Goal: Task Accomplishment & Management: Use online tool/utility

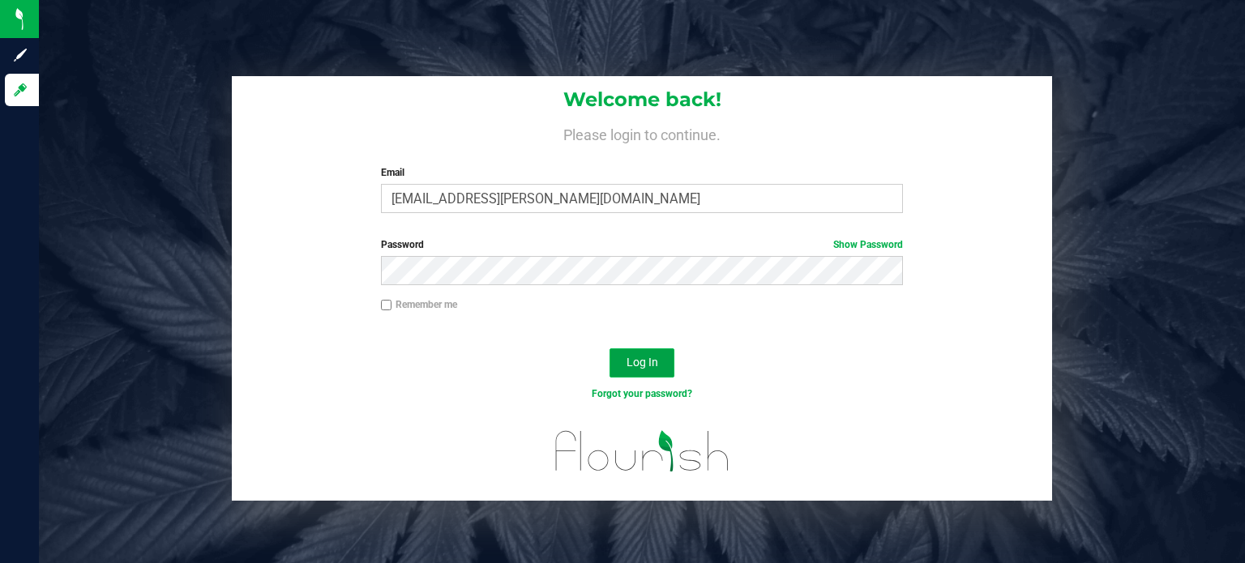
click at [645, 365] on span "Log In" at bounding box center [642, 362] width 32 height 13
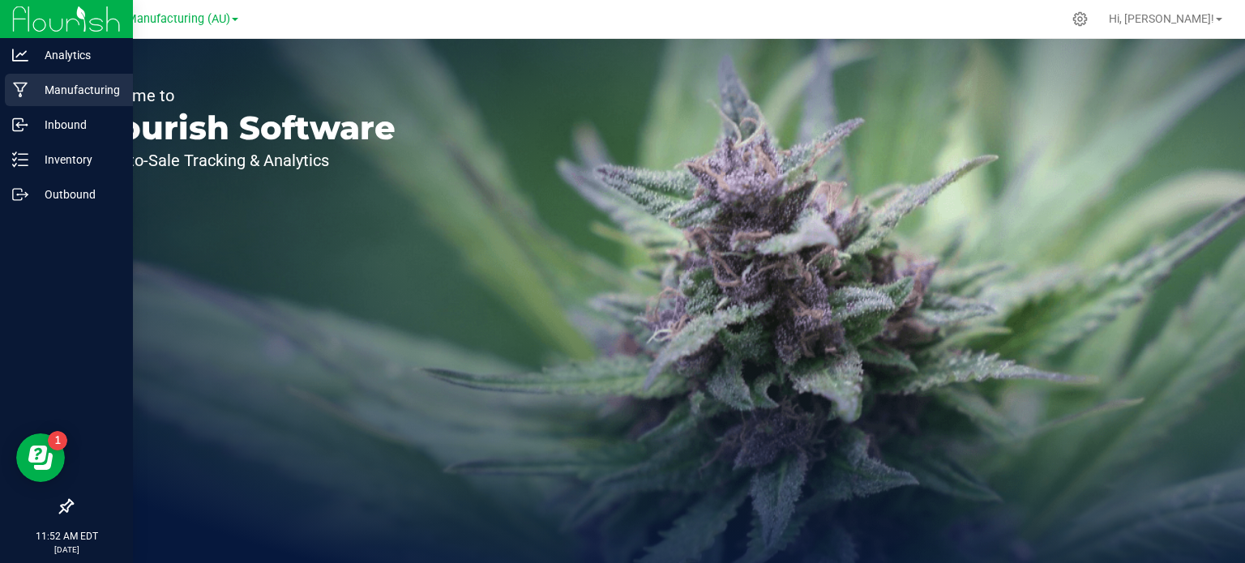
click at [26, 82] on icon at bounding box center [20, 90] width 15 height 16
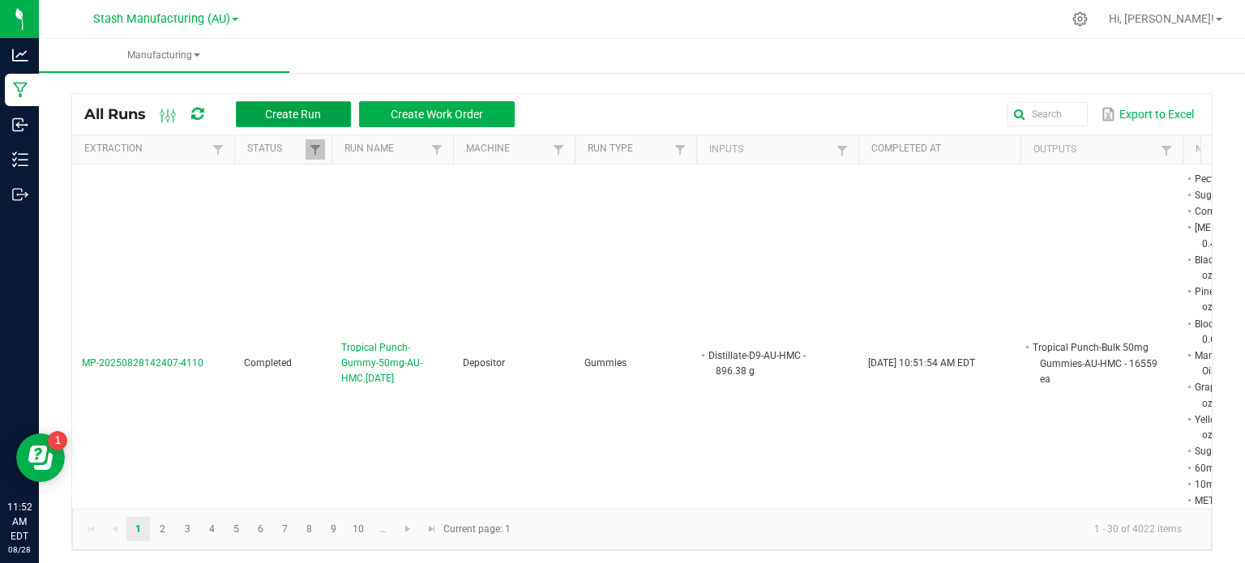
click at [331, 109] on button "Create Run" at bounding box center [293, 114] width 115 height 26
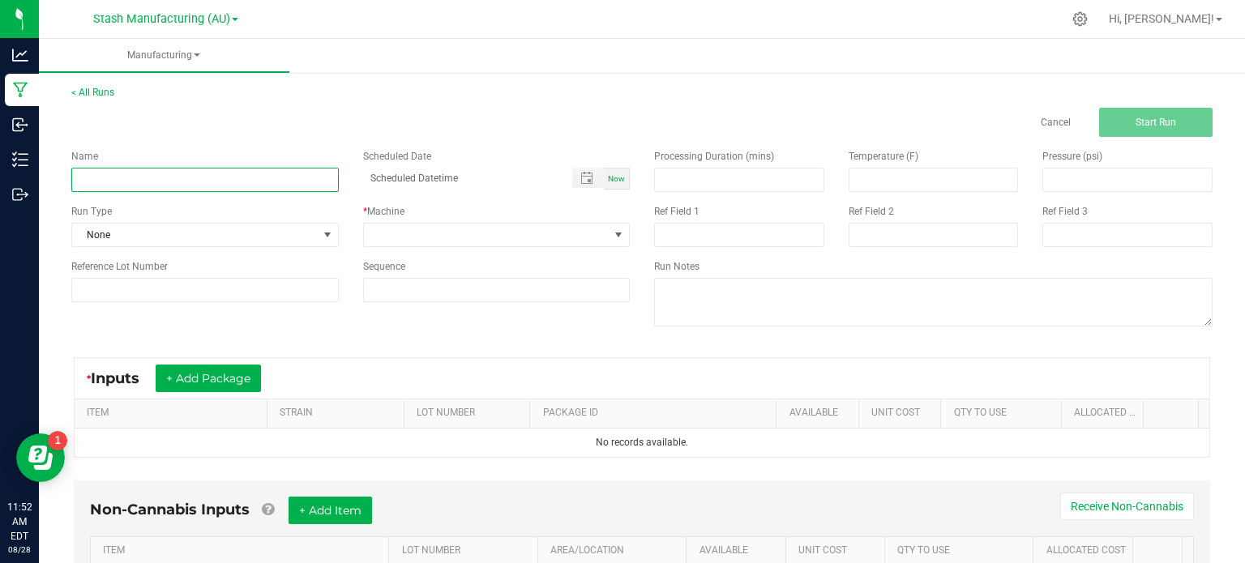
click at [262, 186] on input at bounding box center [204, 180] width 267 height 24
type input "D"
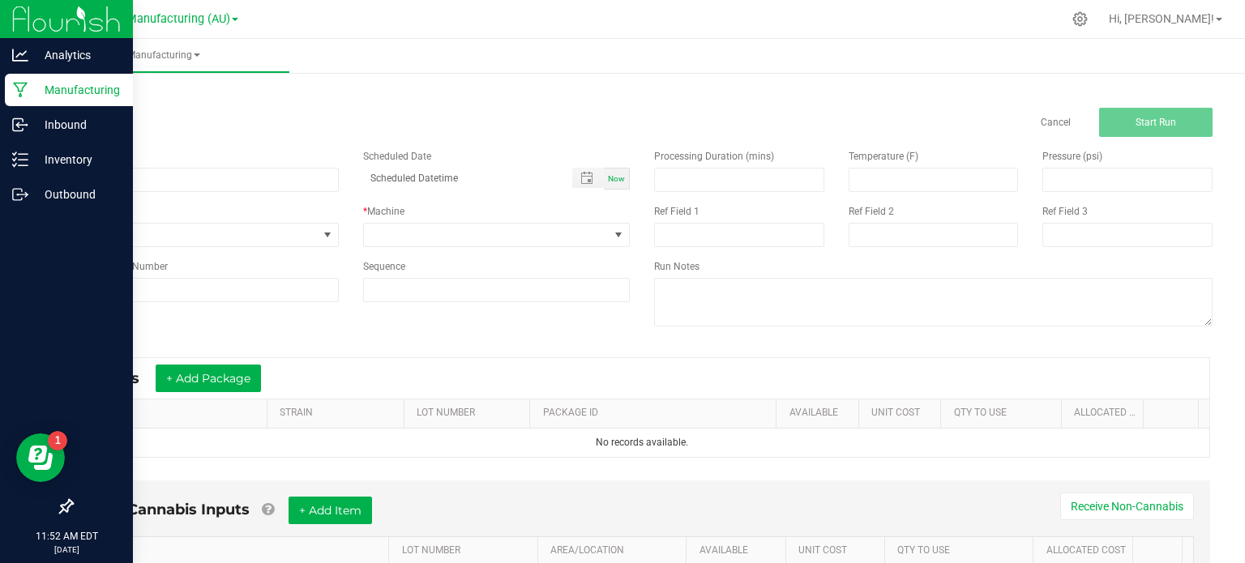
click at [84, 98] on p "Manufacturing" at bounding box center [76, 89] width 97 height 19
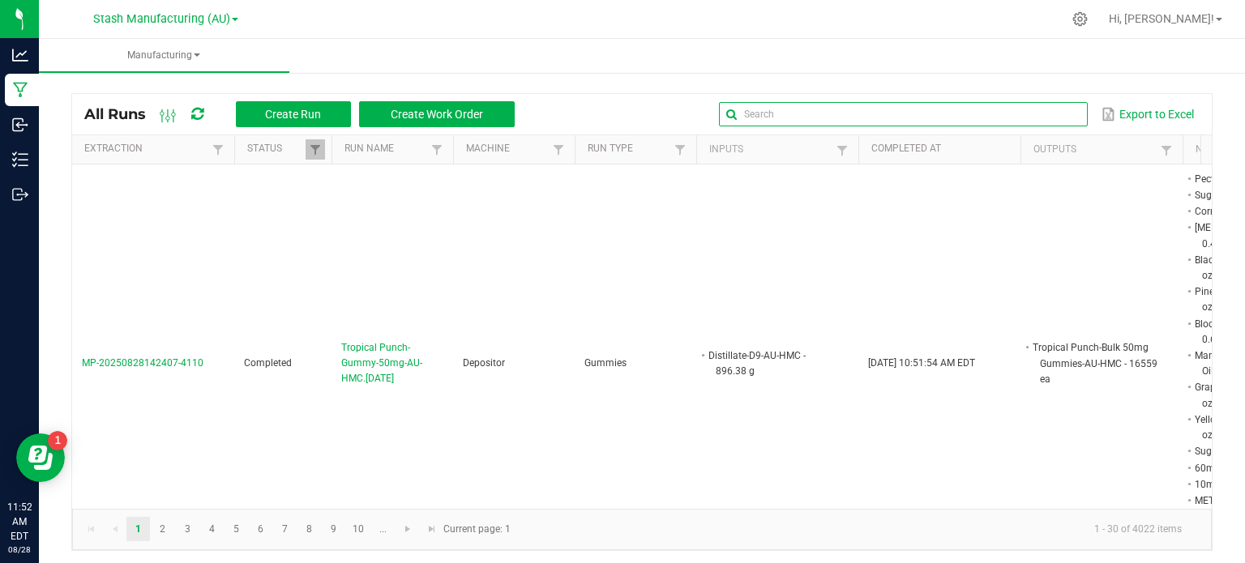
click at [1057, 113] on global-search-input-ngx at bounding box center [903, 114] width 369 height 11
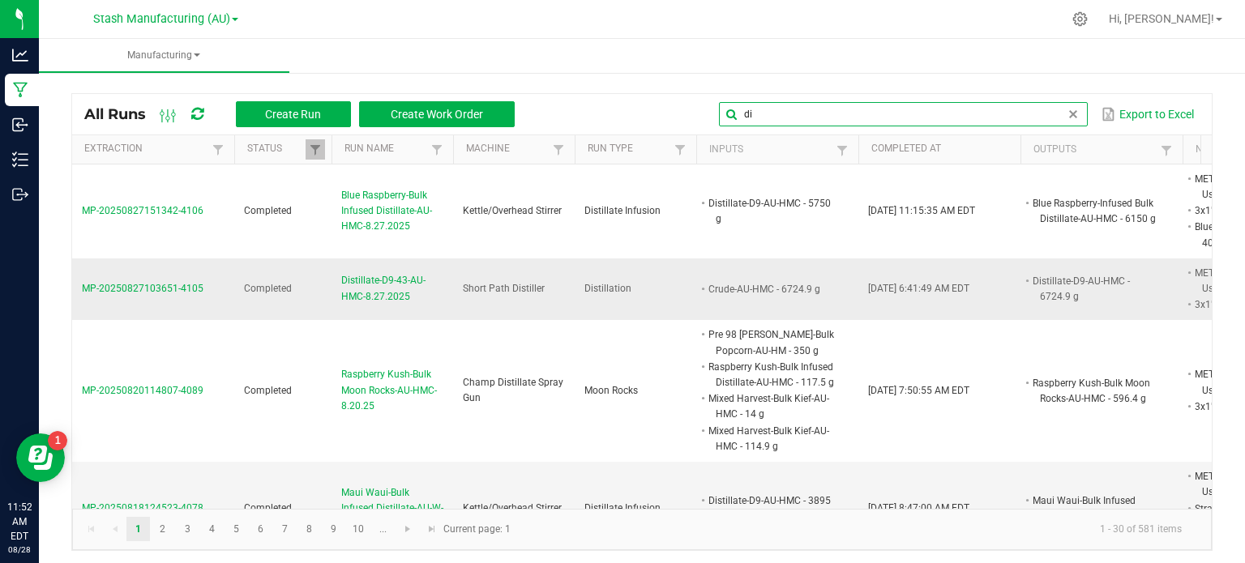
type input "di"
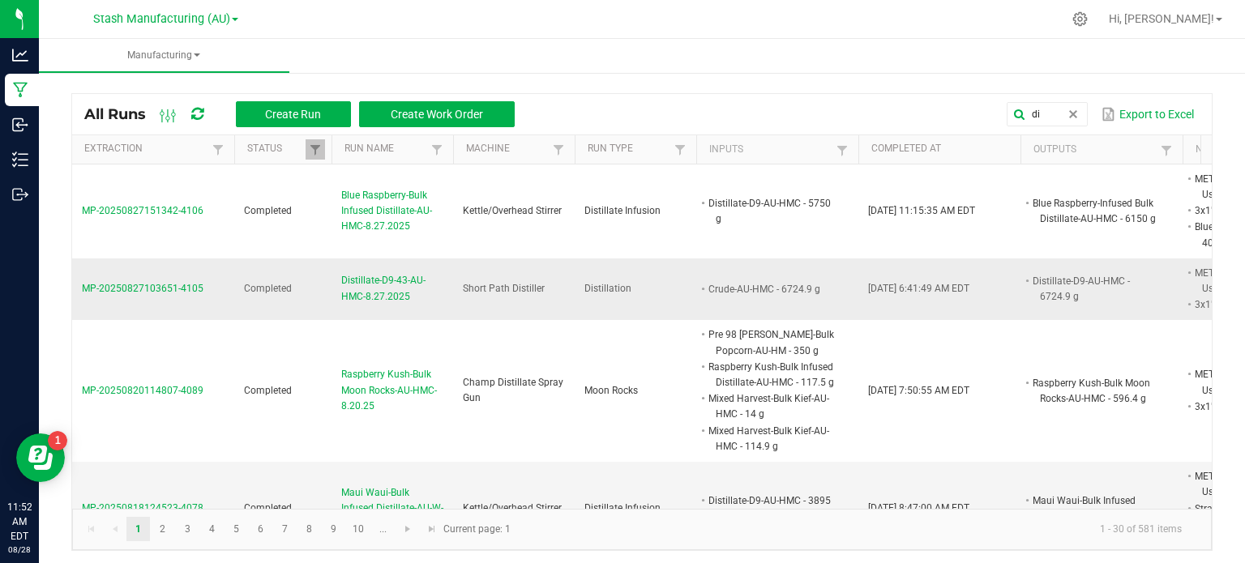
click at [412, 269] on td "Distillate-D9-43-AU-HMC-8.27.2025" at bounding box center [392, 289] width 122 height 62
click at [399, 289] on span "Distillate-D9-43-AU-HMC-8.27.2025" at bounding box center [392, 288] width 102 height 31
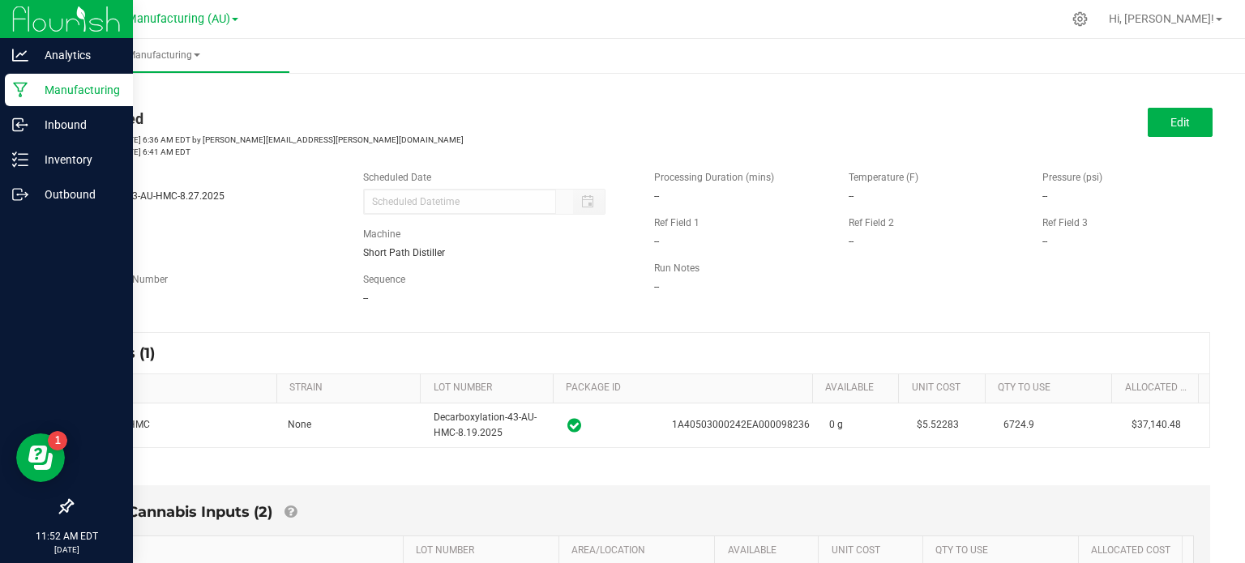
click at [32, 86] on p "Manufacturing" at bounding box center [76, 89] width 97 height 19
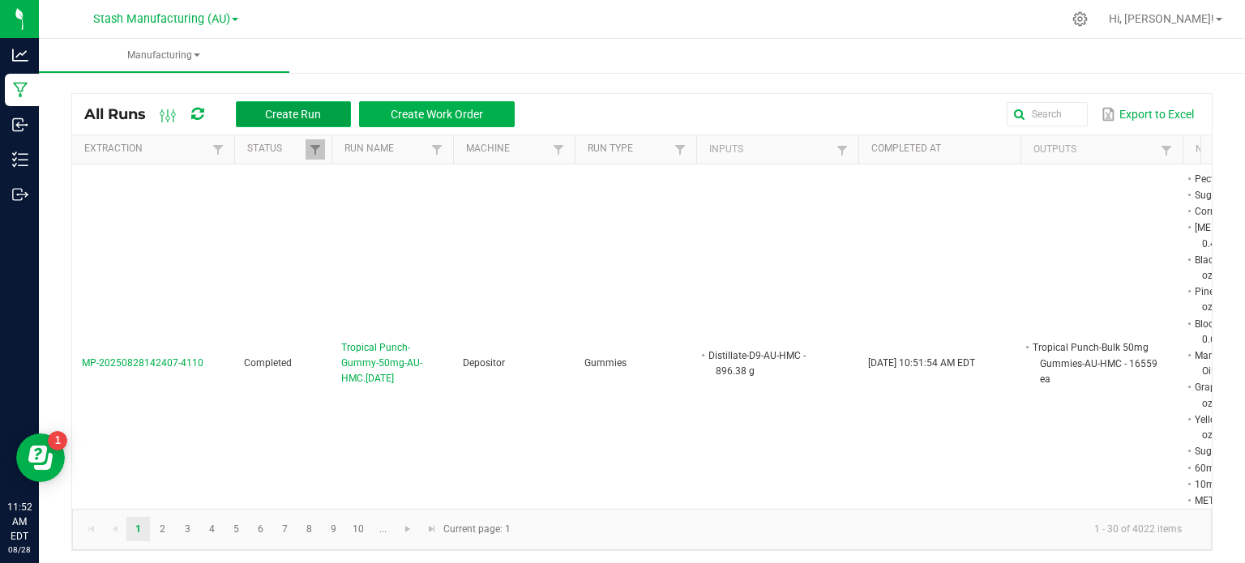
click at [318, 109] on span "Create Run" at bounding box center [293, 114] width 56 height 13
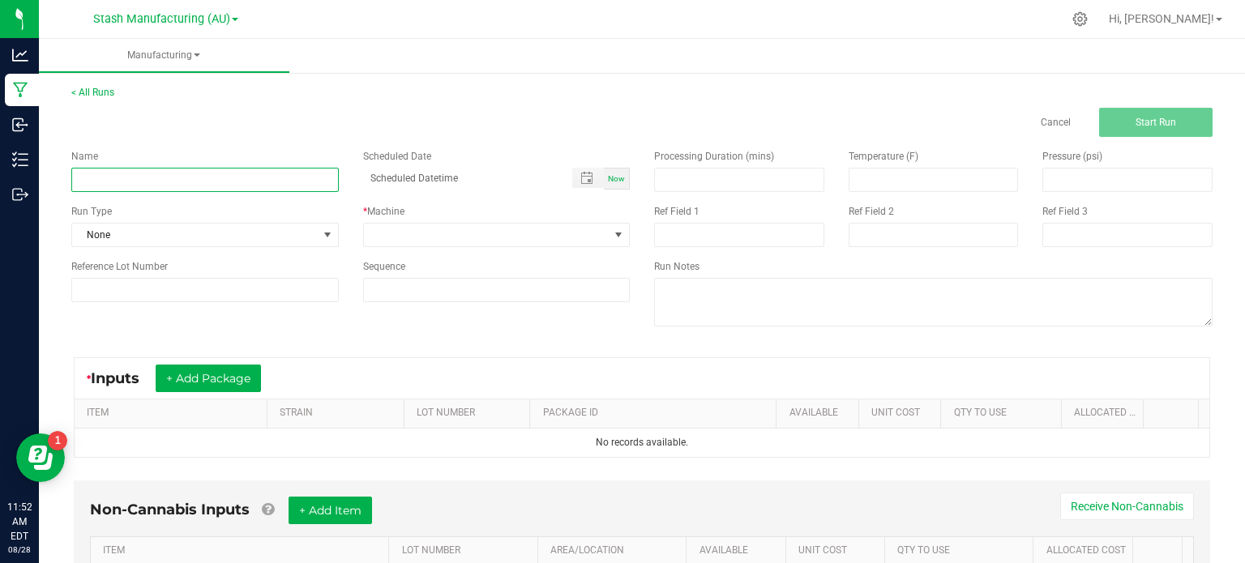
click at [288, 171] on input at bounding box center [204, 180] width 267 height 24
type input "Distillate-D9-44-AU-HMC-8.28.2025"
click at [233, 229] on span "None" at bounding box center [195, 235] width 246 height 23
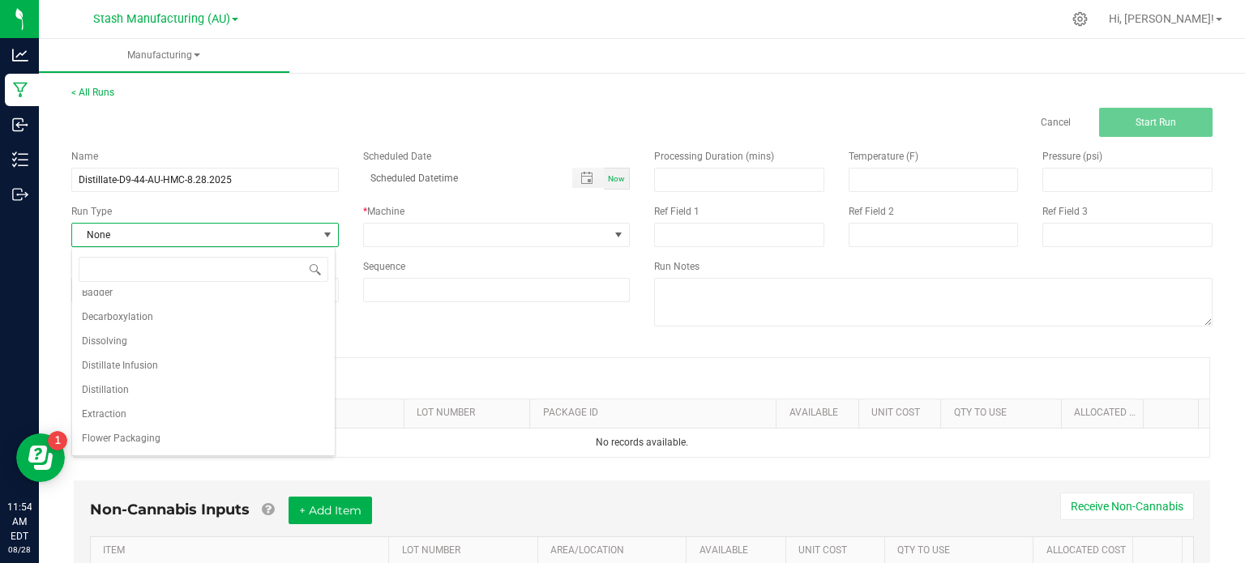
scroll to position [63, 0]
click at [216, 384] on li "Distillation" at bounding box center [203, 385] width 263 height 24
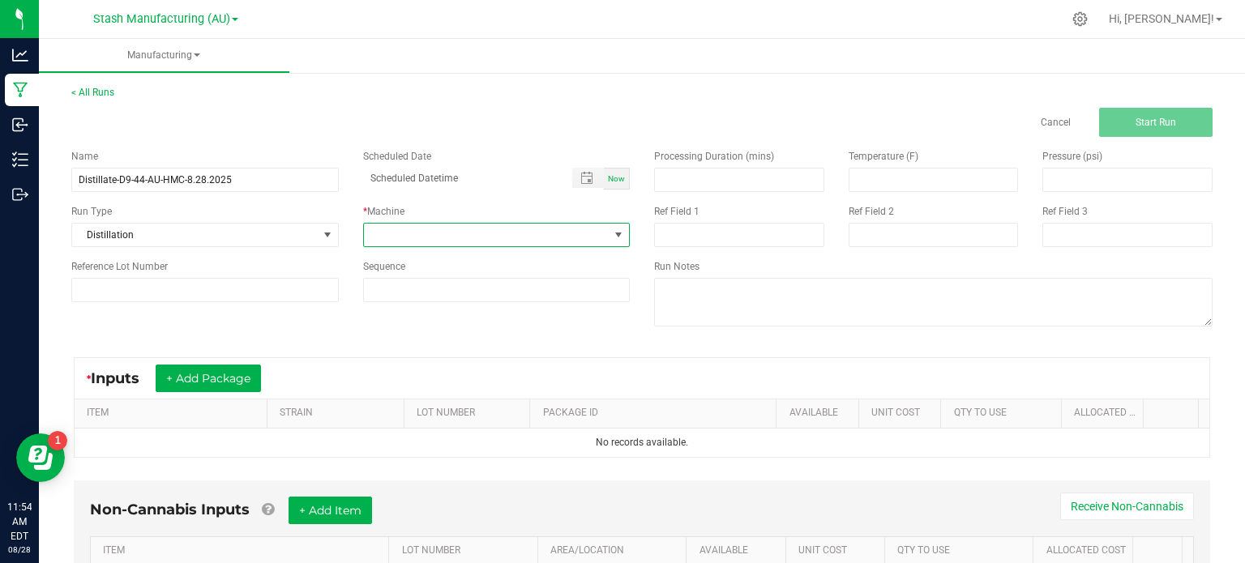
click at [445, 226] on span at bounding box center [487, 235] width 246 height 23
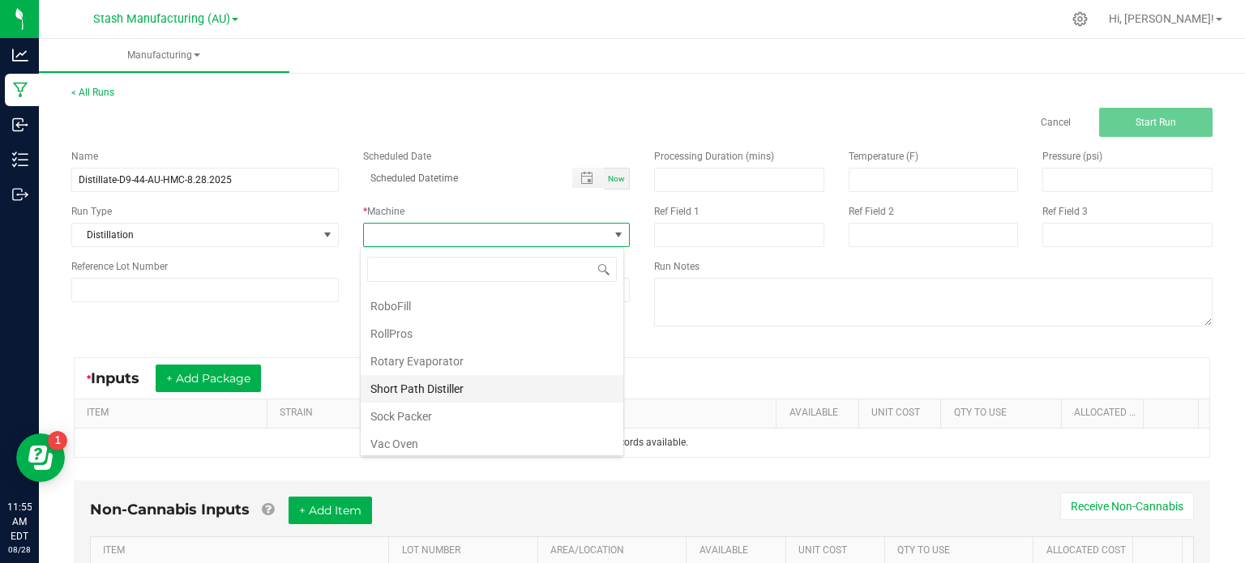
click at [562, 395] on li "Short Path Distiller" at bounding box center [492, 389] width 263 height 28
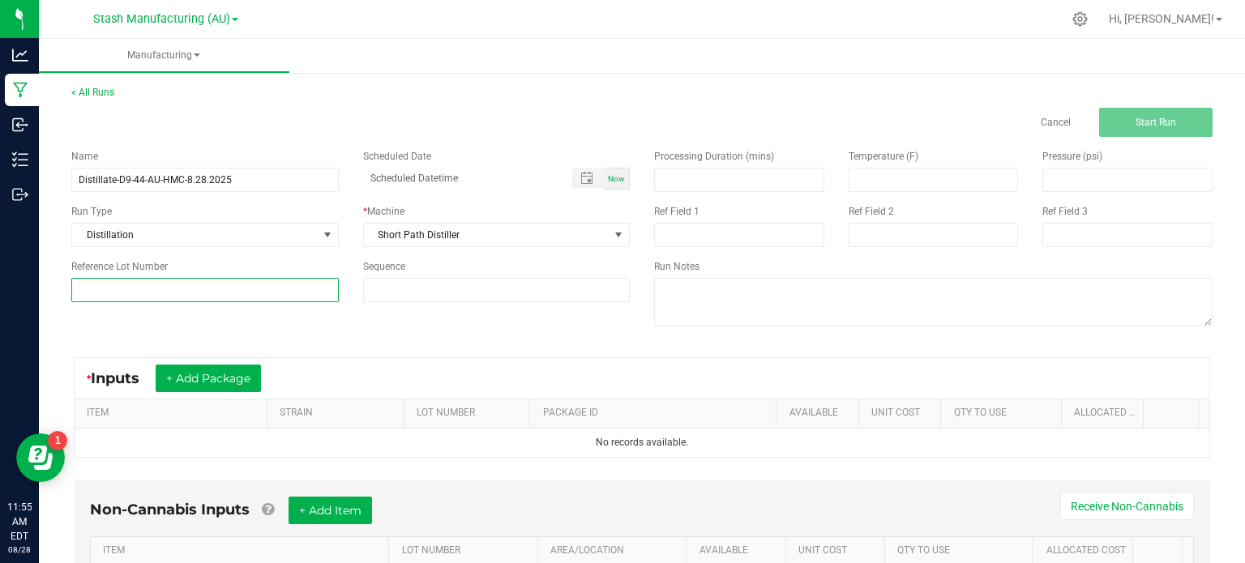
click at [271, 297] on input at bounding box center [204, 290] width 267 height 24
type input "44"
click at [331, 320] on div "Name Distillate-D9-44-AU-HMC-8.28.2025 Scheduled Date Now Run Type Distillation…" at bounding box center [641, 240] width 1165 height 206
click at [219, 371] on button "+ Add Package" at bounding box center [208, 379] width 105 height 28
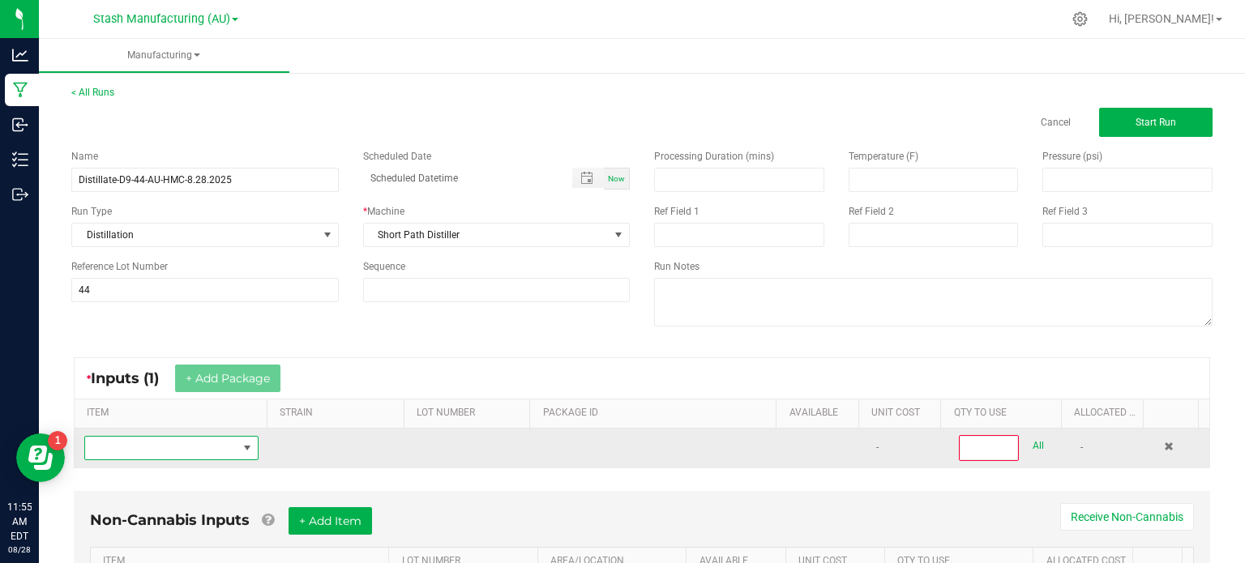
click at [169, 446] on span "NO DATA FOUND" at bounding box center [161, 448] width 152 height 23
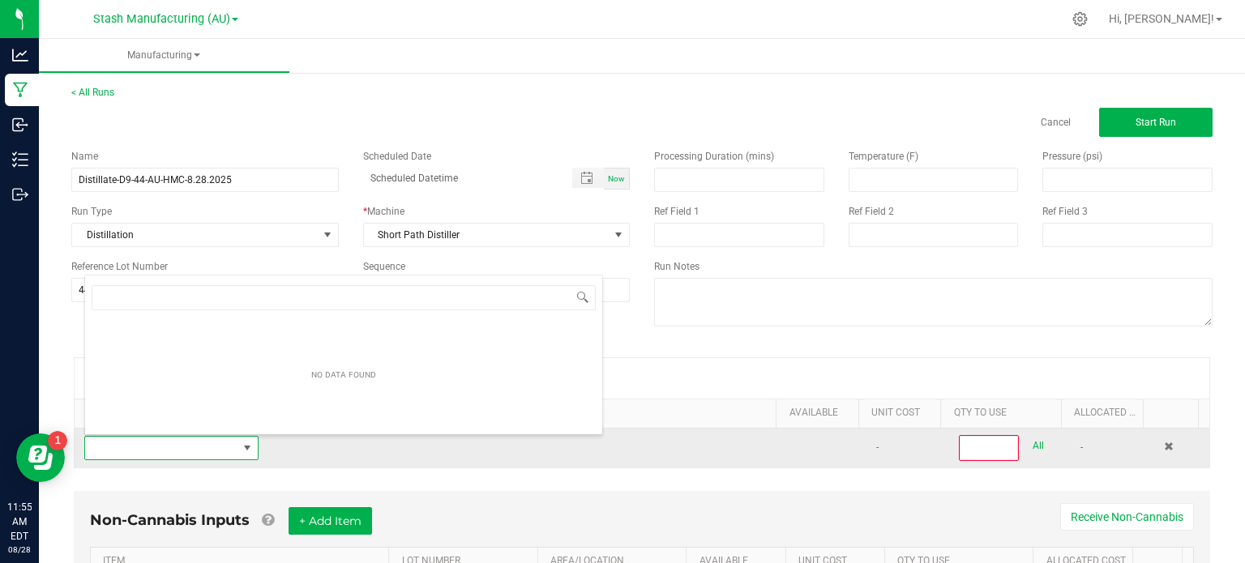
scroll to position [23, 168]
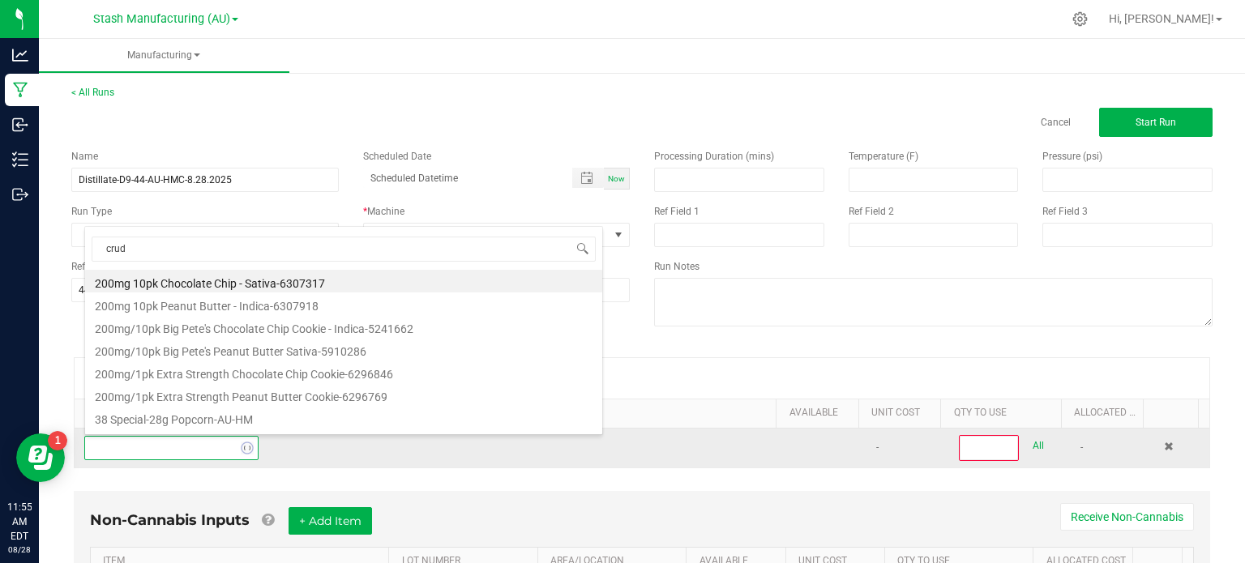
type input "crude"
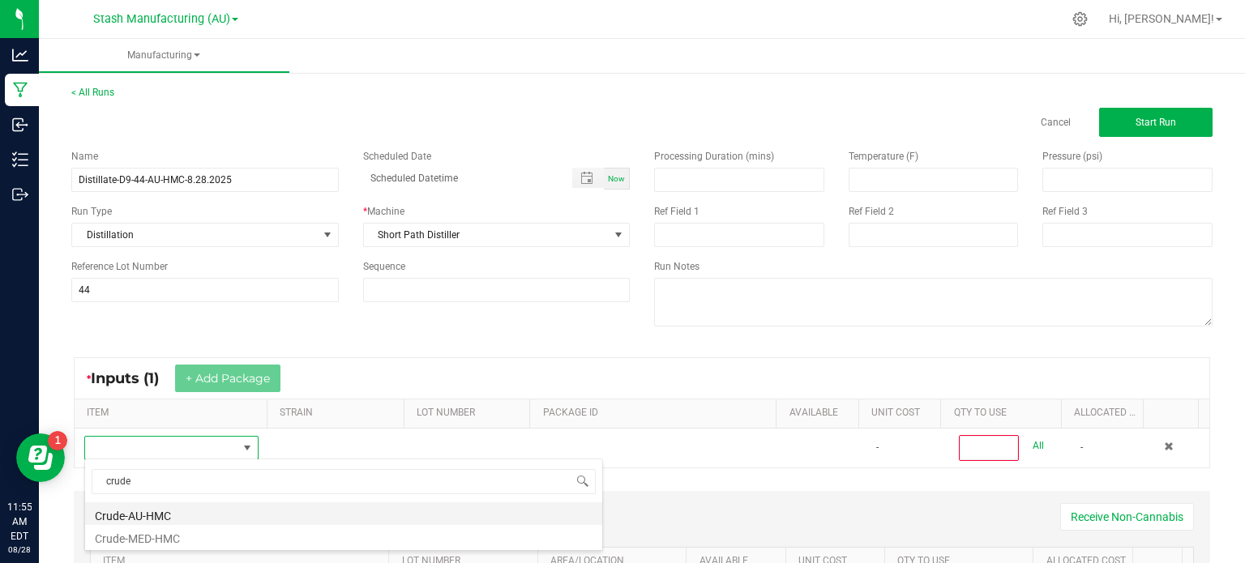
click at [182, 509] on li "Crude-AU-HMC" at bounding box center [343, 513] width 517 height 23
type input "0"
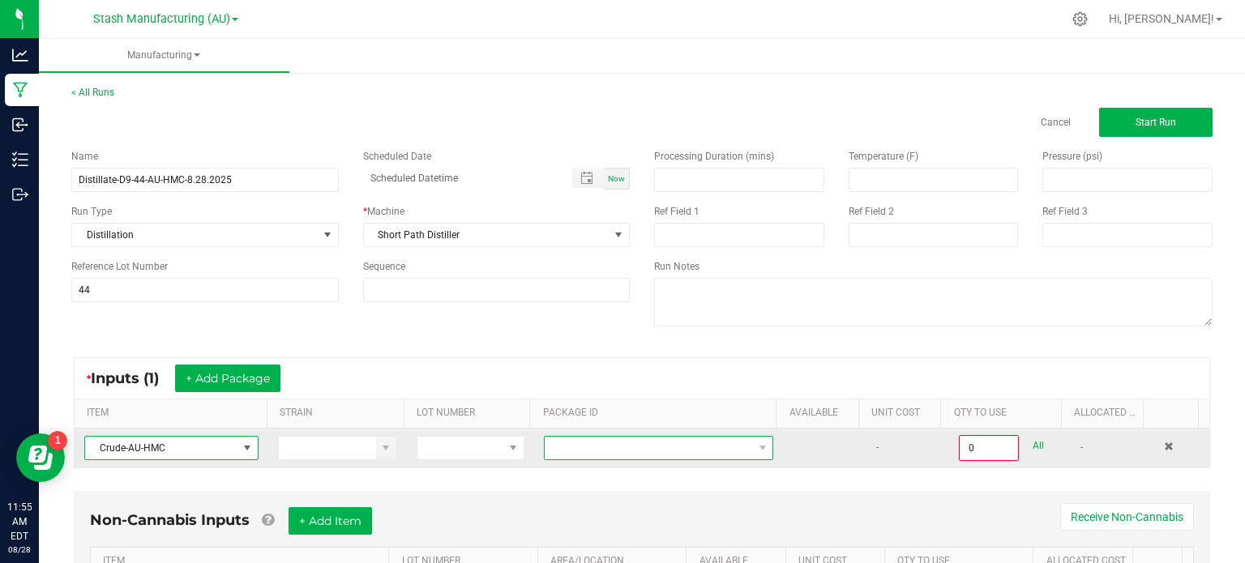
click at [645, 442] on span at bounding box center [648, 448] width 207 height 23
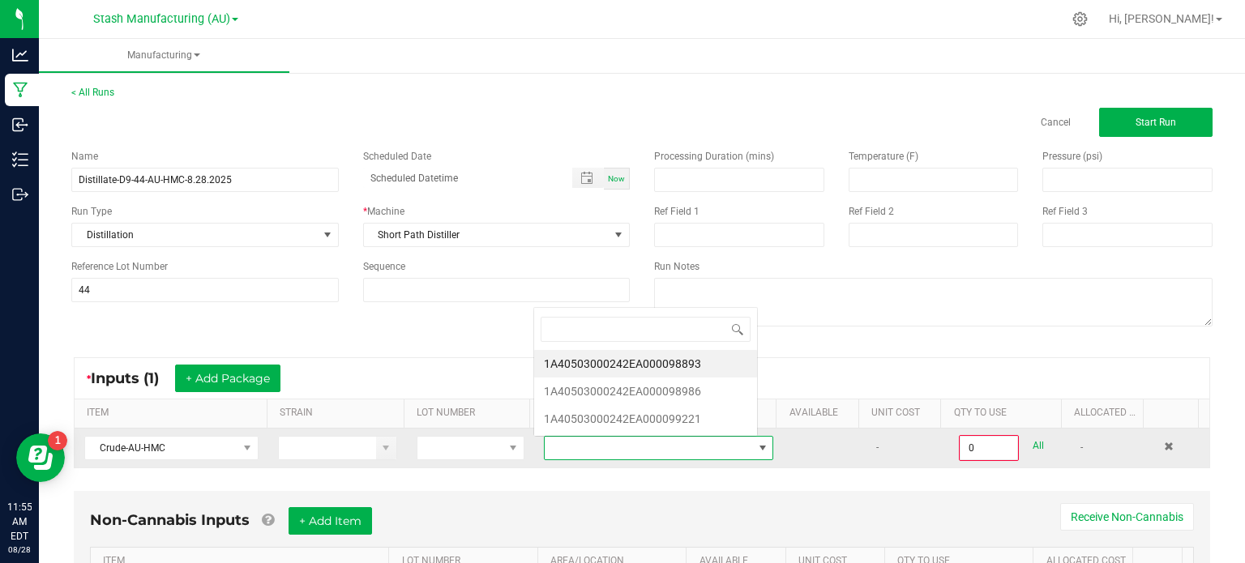
scroll to position [23, 220]
type input "98"
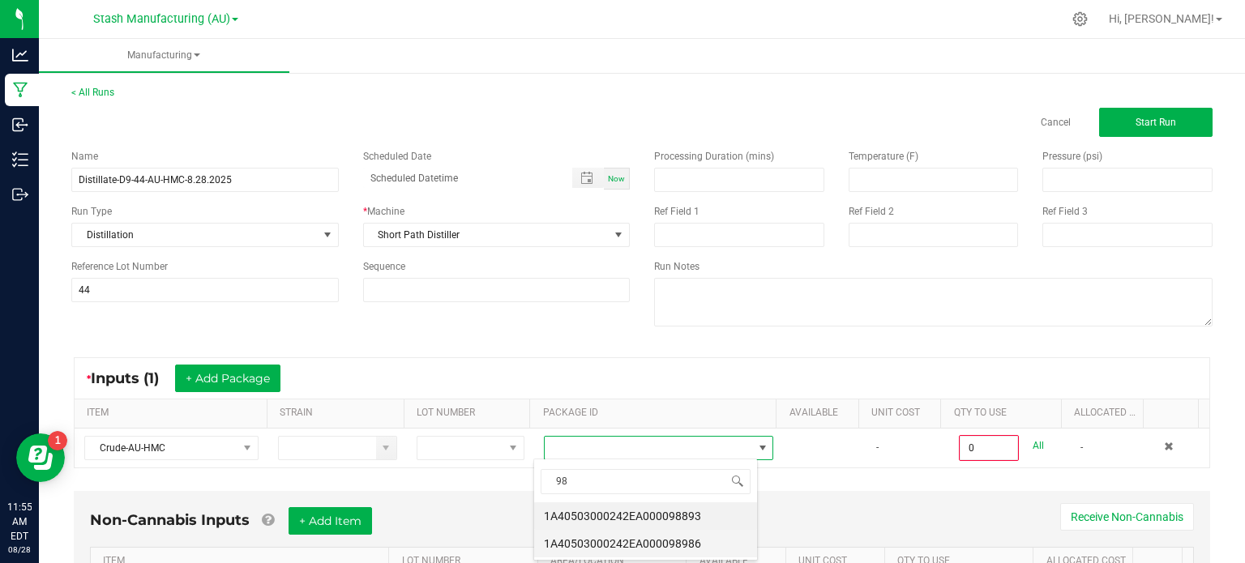
click at [664, 537] on li "1A40503000242EA000098986" at bounding box center [645, 544] width 223 height 28
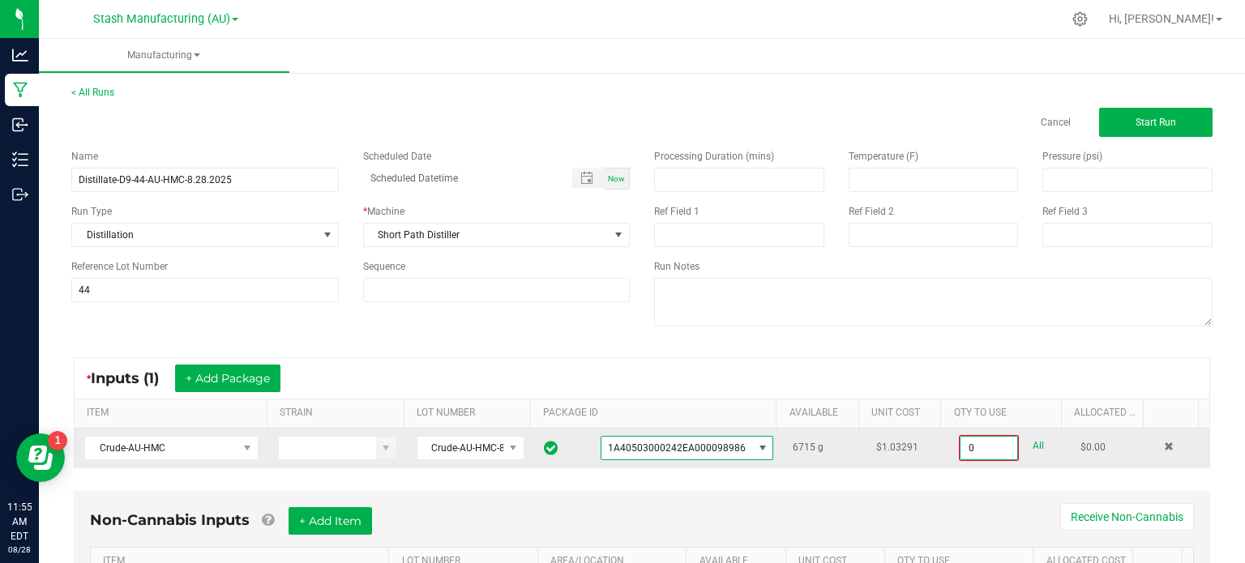
click at [973, 443] on input "0" at bounding box center [988, 448] width 57 height 23
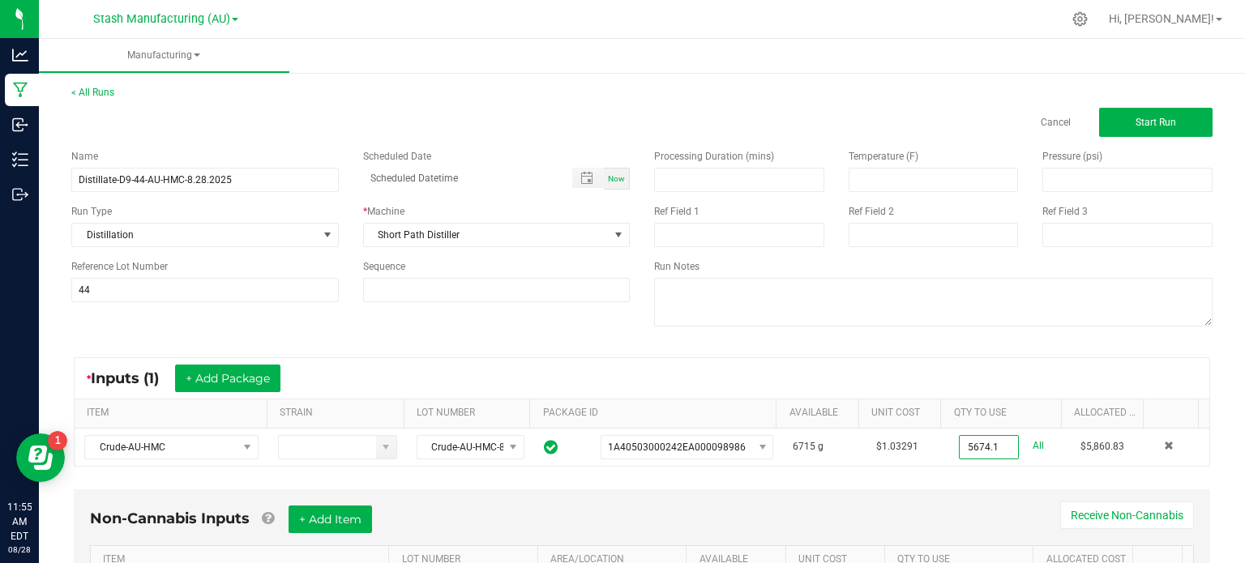
type input "5674.1000 g"
click at [985, 481] on div "Non-Cannabis Inputs + Add Item Receive Non-Cannabis ITEM LOT NUMBER AREA/LOCATI…" at bounding box center [641, 566] width 1165 height 170
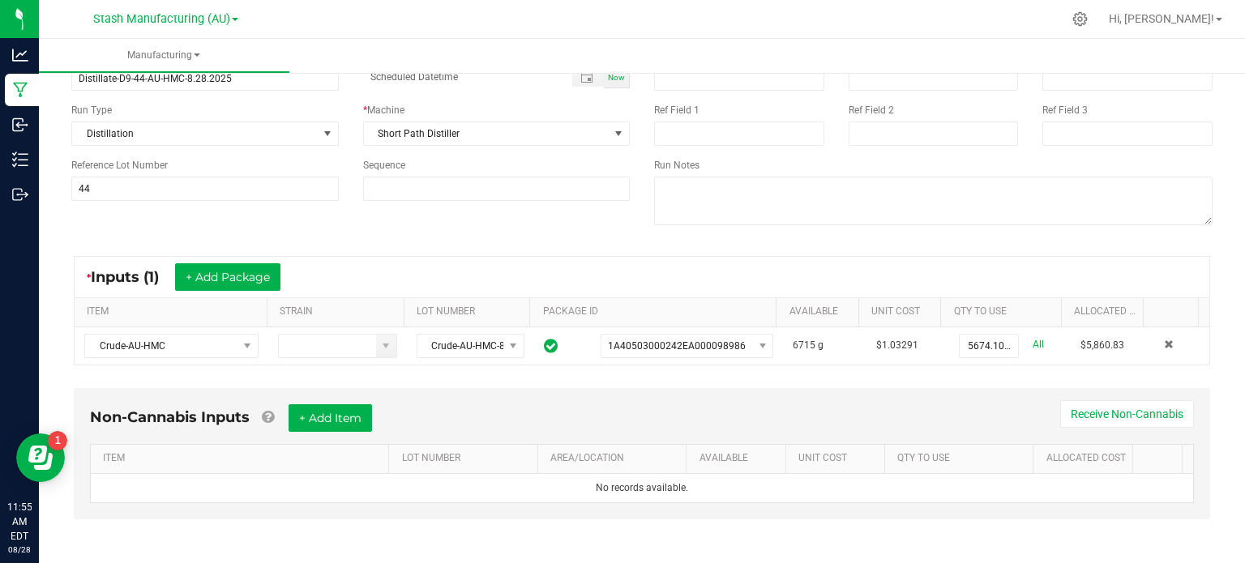
click at [439, 385] on div "Non-Cannabis Inputs + Add Item Receive Non-Cannabis ITEM LOT NUMBER AREA/LOCATI…" at bounding box center [641, 465] width 1165 height 170
click at [314, 408] on button "+ Add Item" at bounding box center [329, 418] width 83 height 28
click at [482, 398] on div "Non-Cannabis Inputs (1) + Add Item Receive Non-Cannabis ITEM LOT NUMBER AREA/LO…" at bounding box center [642, 458] width 1136 height 140
click at [474, 408] on div "Non-Cannabis Inputs (1) + Add Item Receive Non-Cannabis" at bounding box center [642, 424] width 1104 height 40
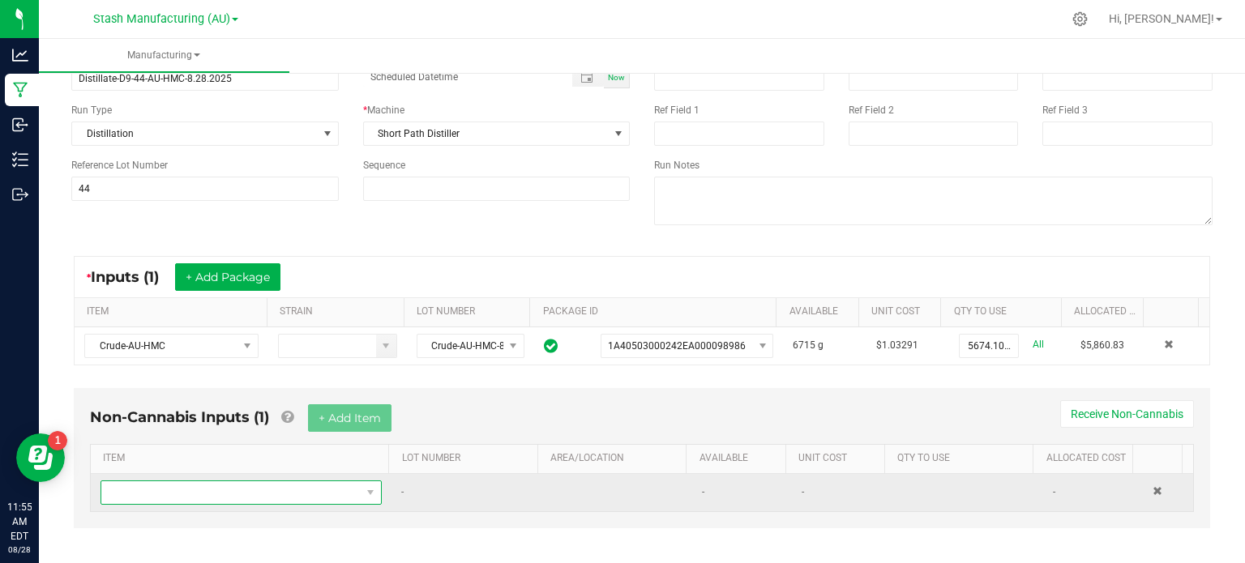
click at [310, 485] on span "NO DATA FOUND" at bounding box center [230, 492] width 259 height 23
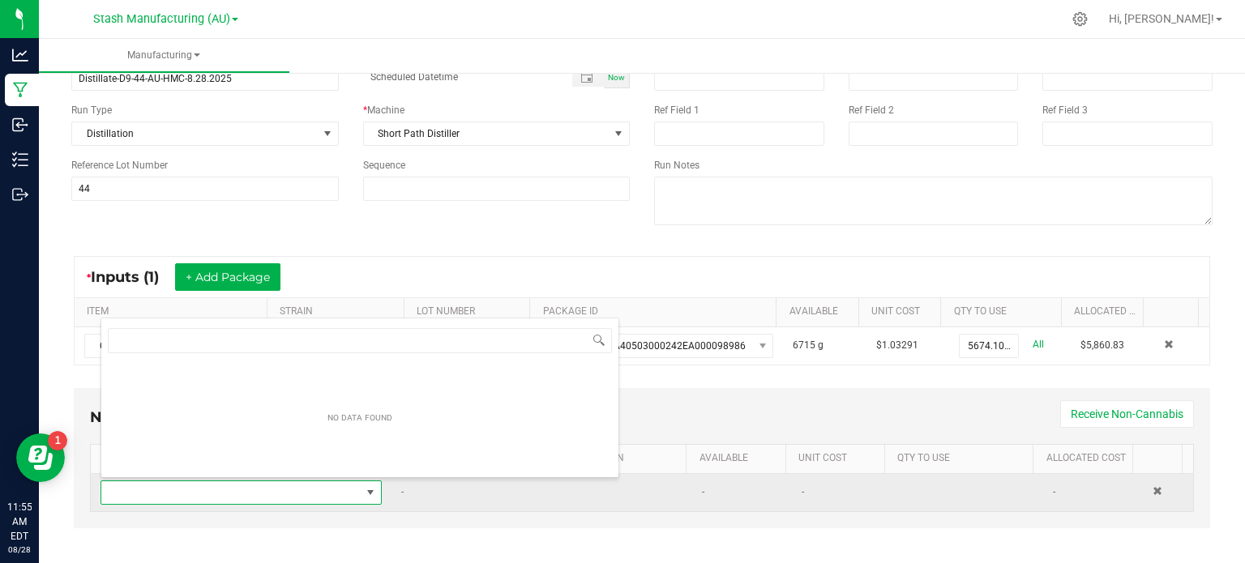
scroll to position [23, 271]
click at [412, 501] on td "-" at bounding box center [466, 492] width 150 height 37
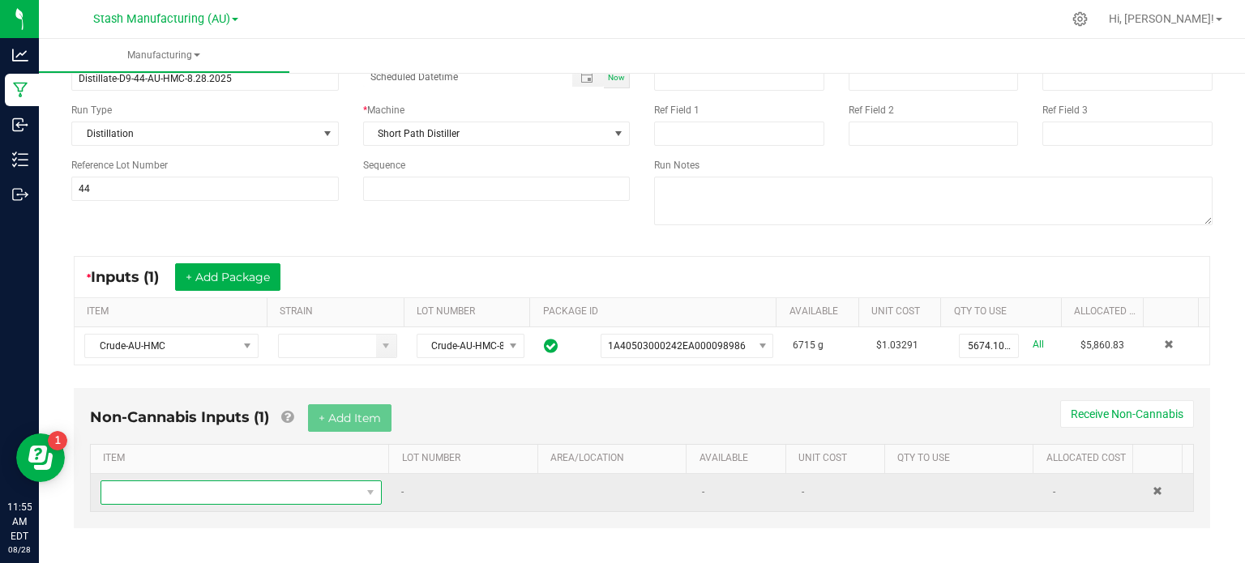
click at [321, 481] on span "NO DATA FOUND" at bounding box center [230, 492] width 259 height 23
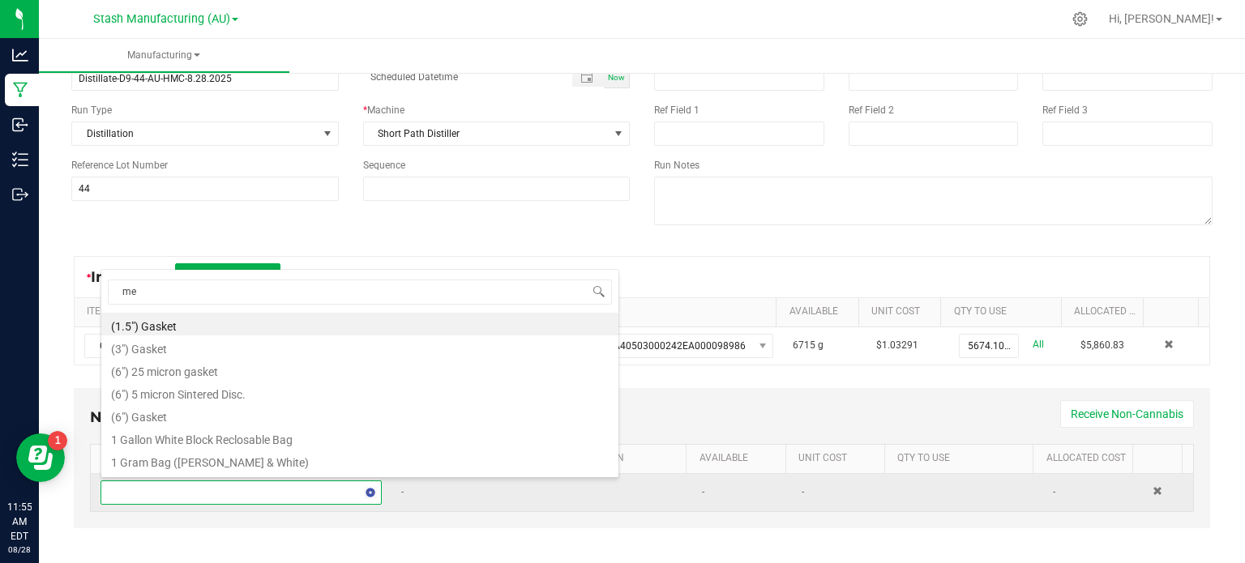
type input "met"
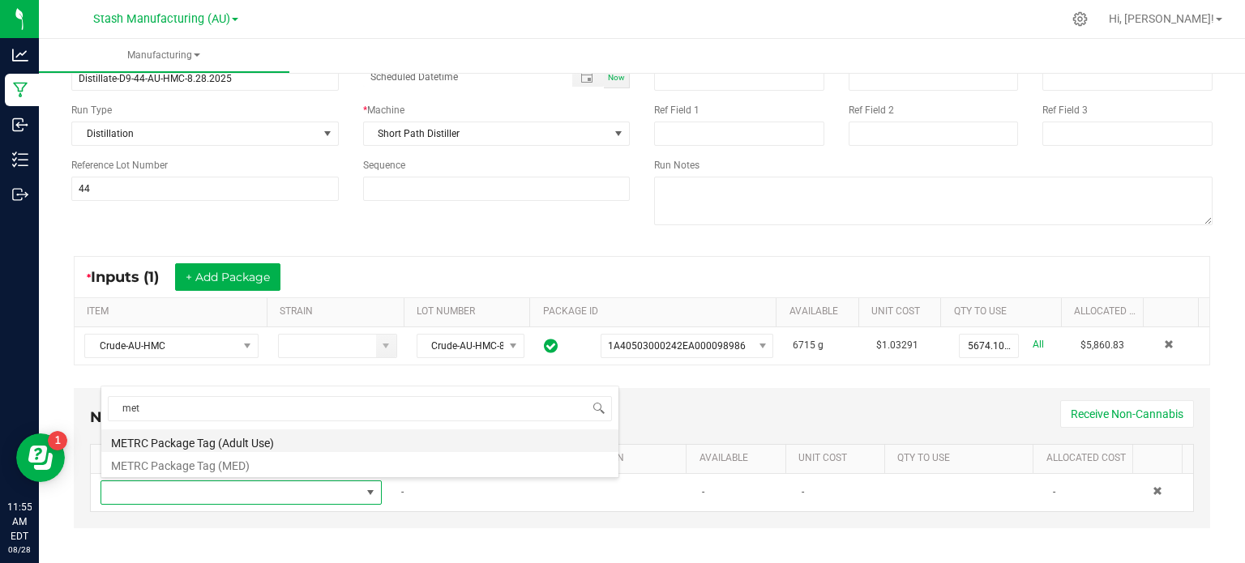
click at [347, 443] on li "METRC Package Tag (Adult Use)" at bounding box center [359, 440] width 517 height 23
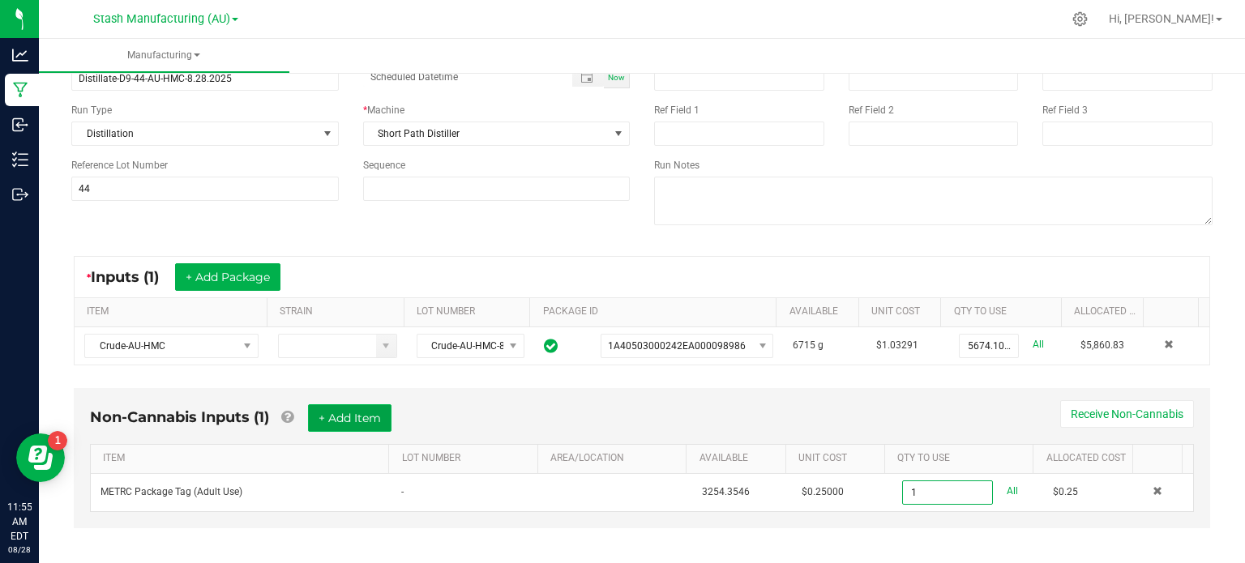
type input "1 ea"
click at [341, 422] on button "+ Add Item" at bounding box center [349, 418] width 83 height 28
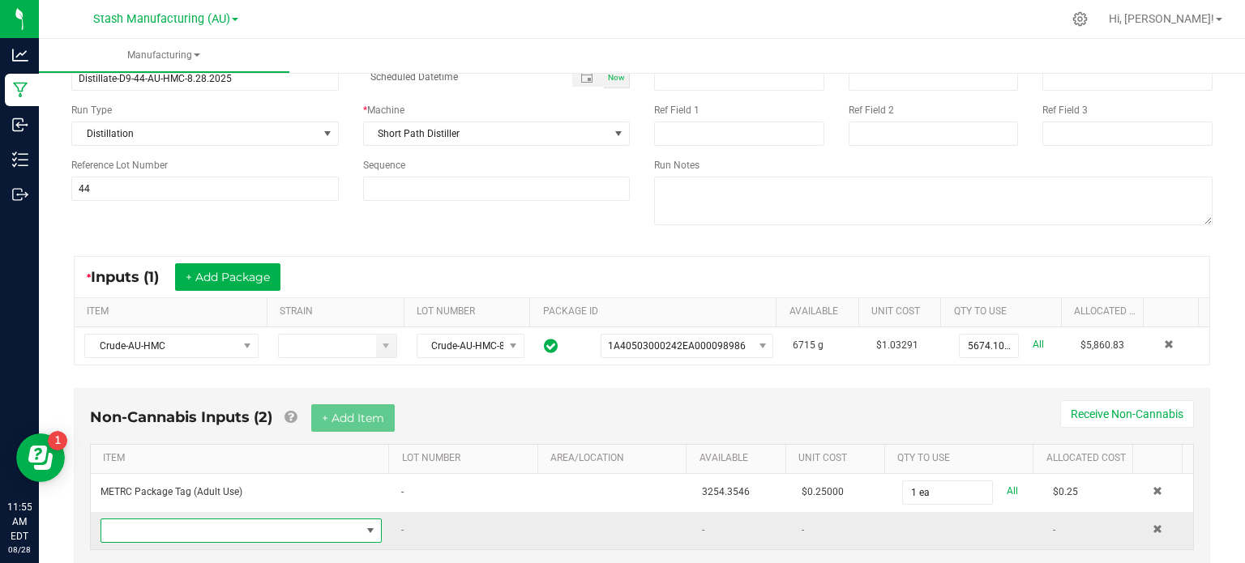
click at [309, 523] on span "NO DATA FOUND" at bounding box center [230, 530] width 259 height 23
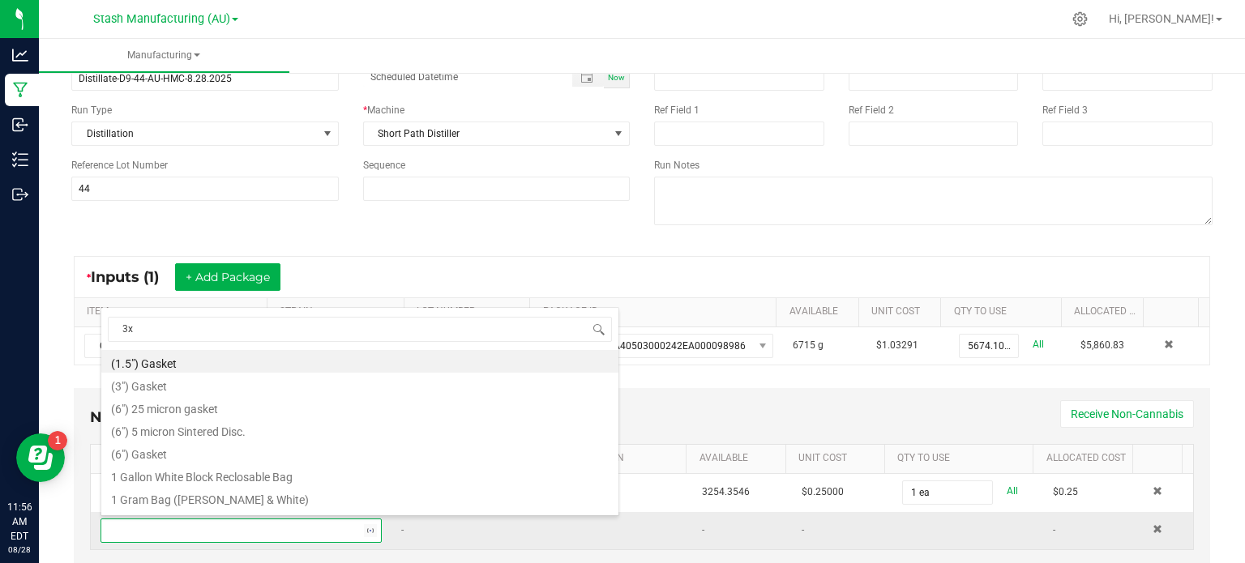
type input "3x1"
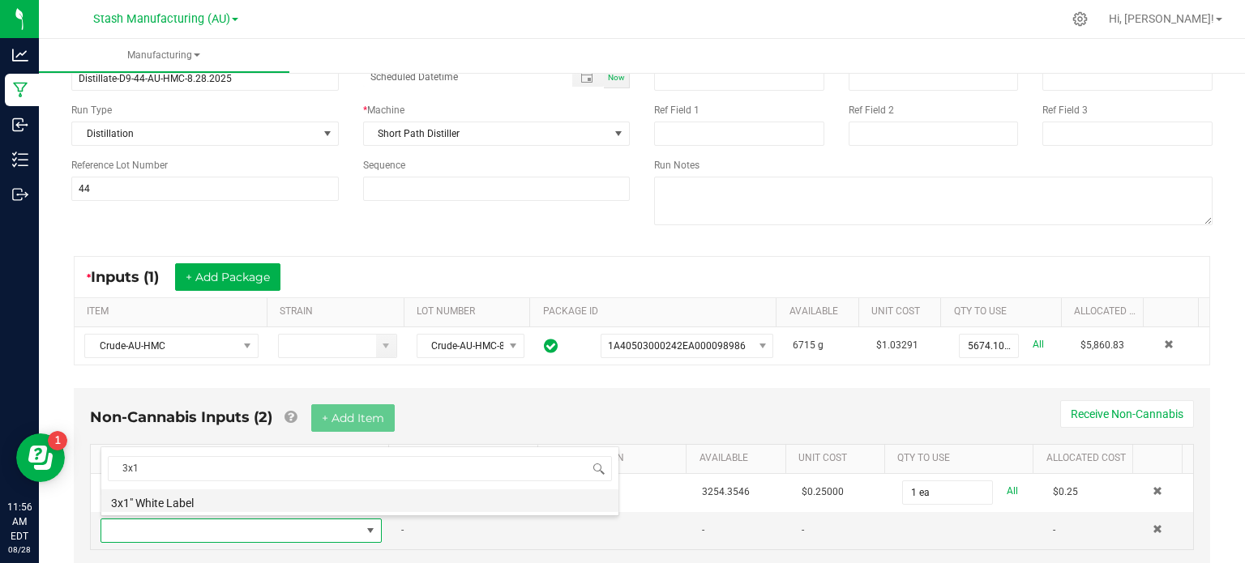
click at [313, 505] on li "3x1" White Label" at bounding box center [359, 500] width 517 height 23
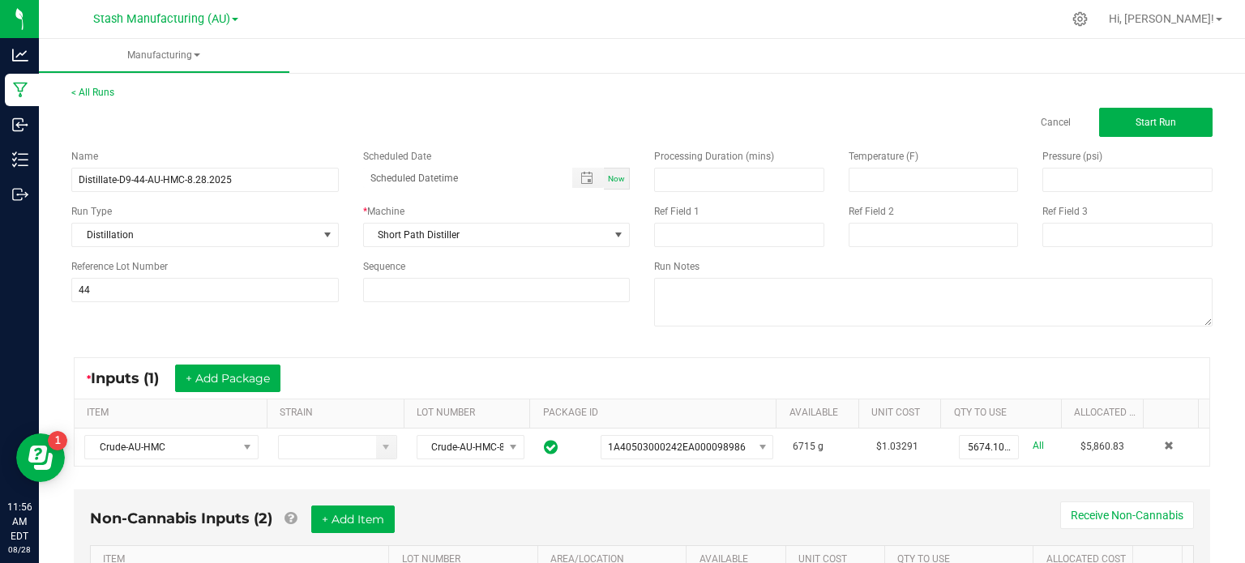
scroll to position [147, 0]
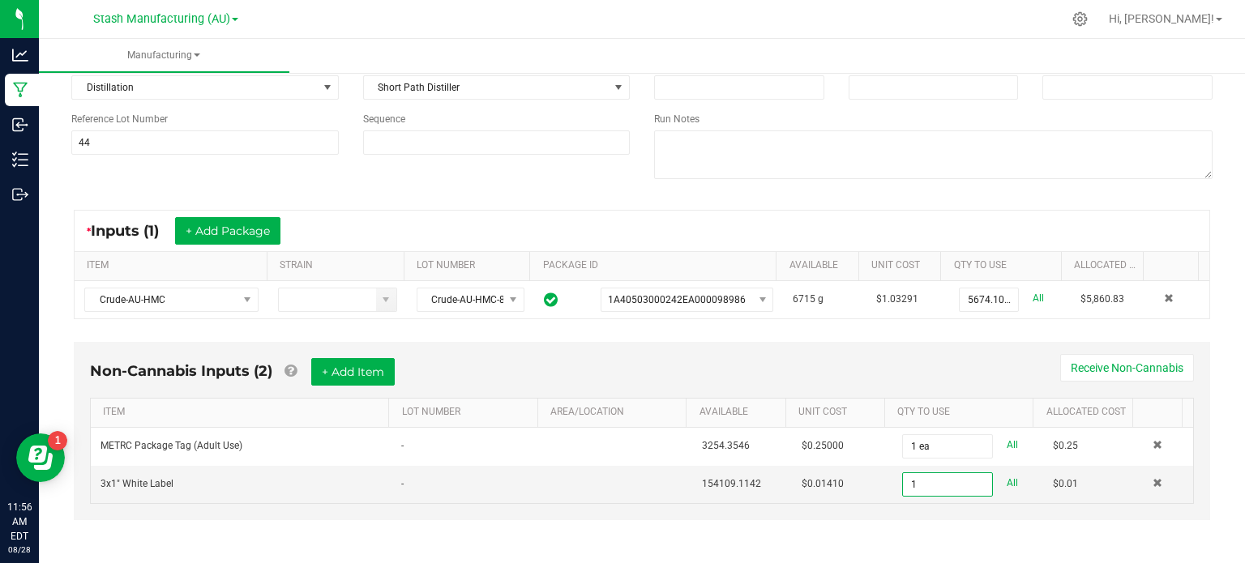
type input "1 ea"
click at [1209, 177] on div "Run Notes" at bounding box center [933, 147] width 583 height 71
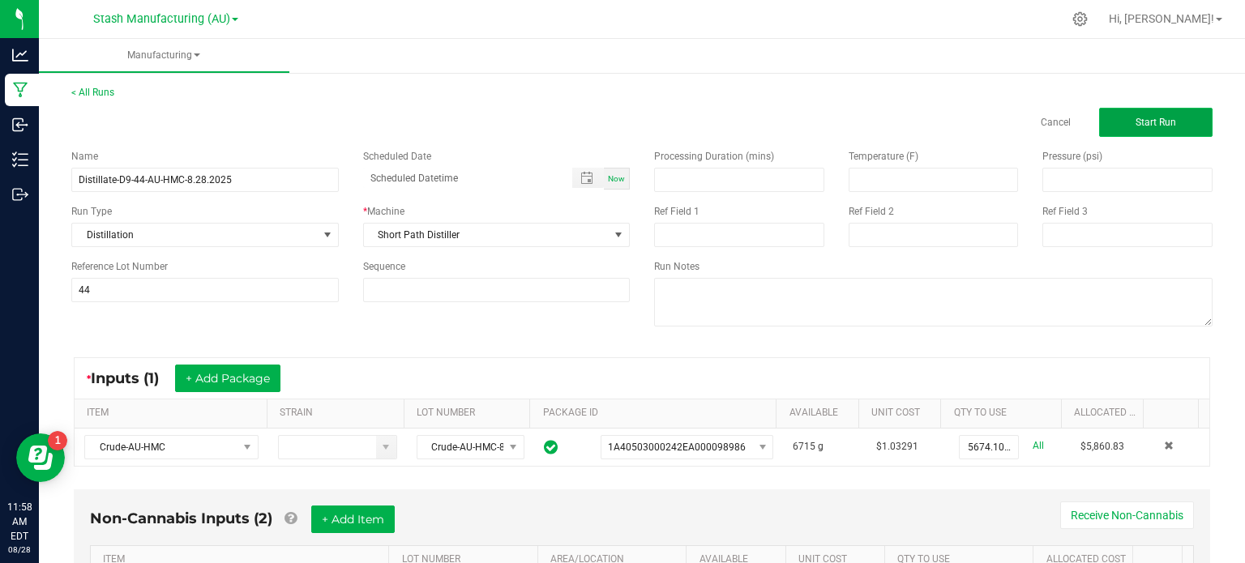
click at [1155, 119] on span "Start Run" at bounding box center [1155, 122] width 41 height 11
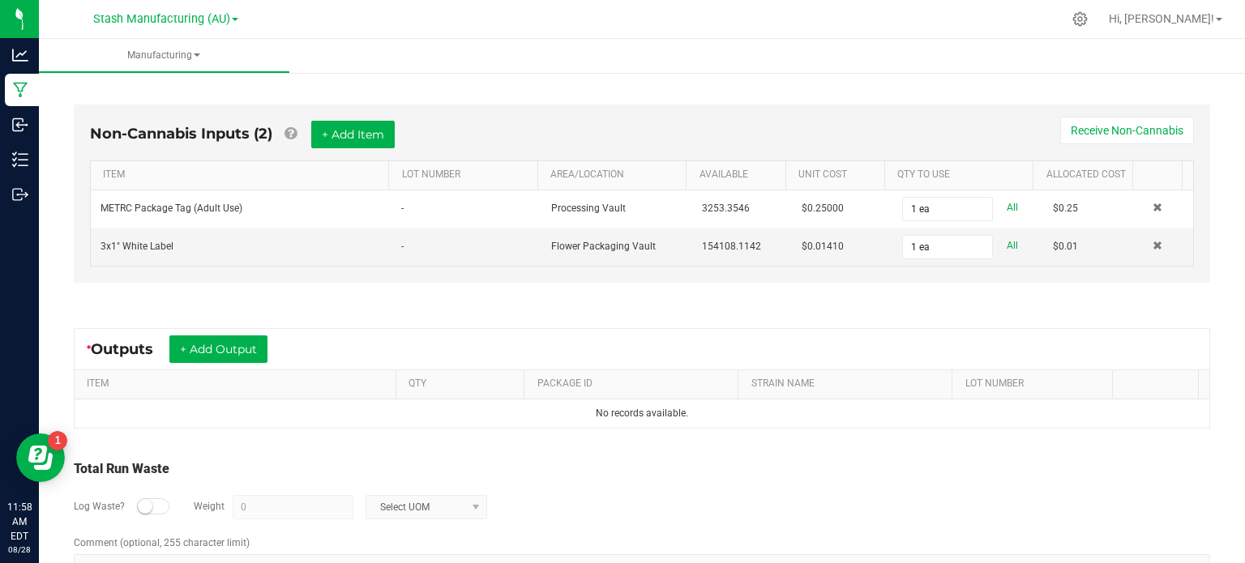
scroll to position [442, 0]
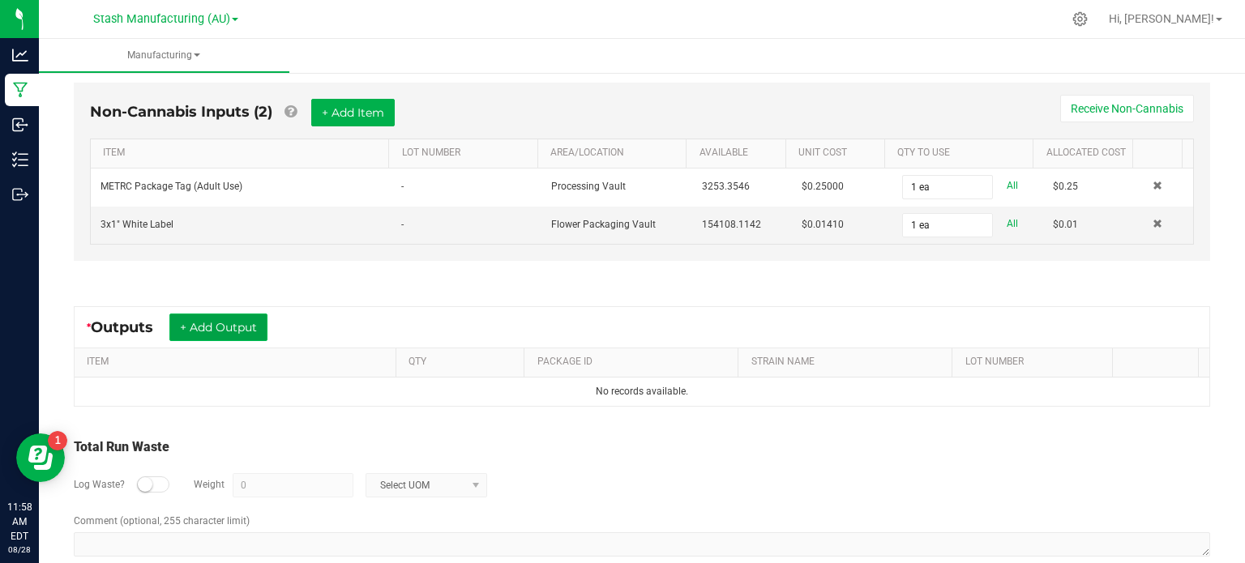
click at [218, 327] on button "+ Add Output" at bounding box center [218, 328] width 98 height 28
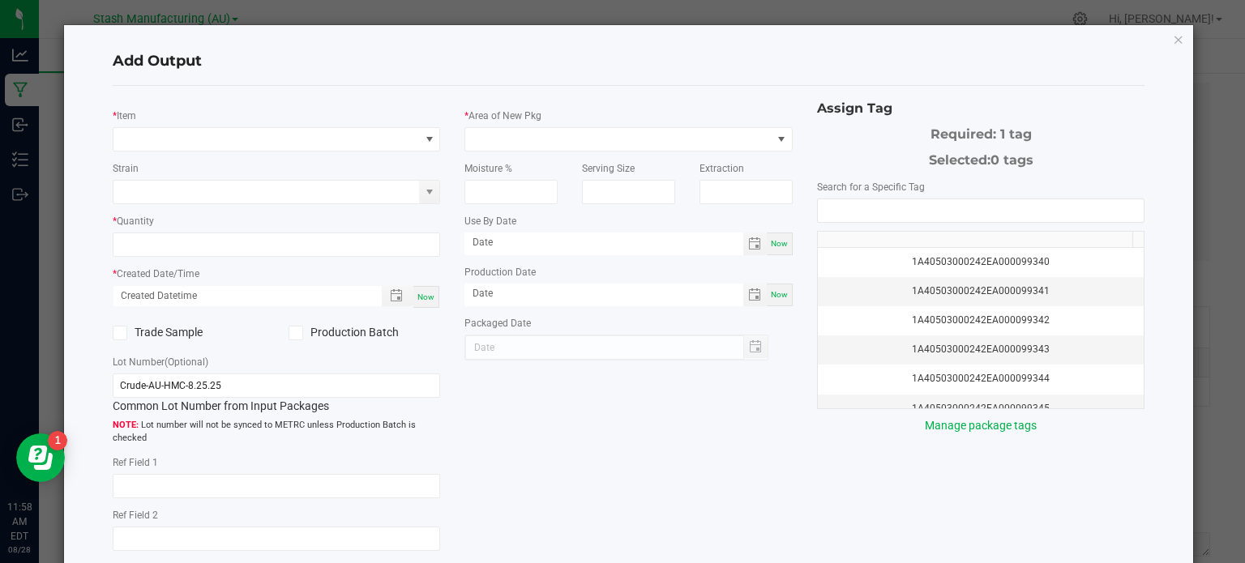
type input "[DATE]"
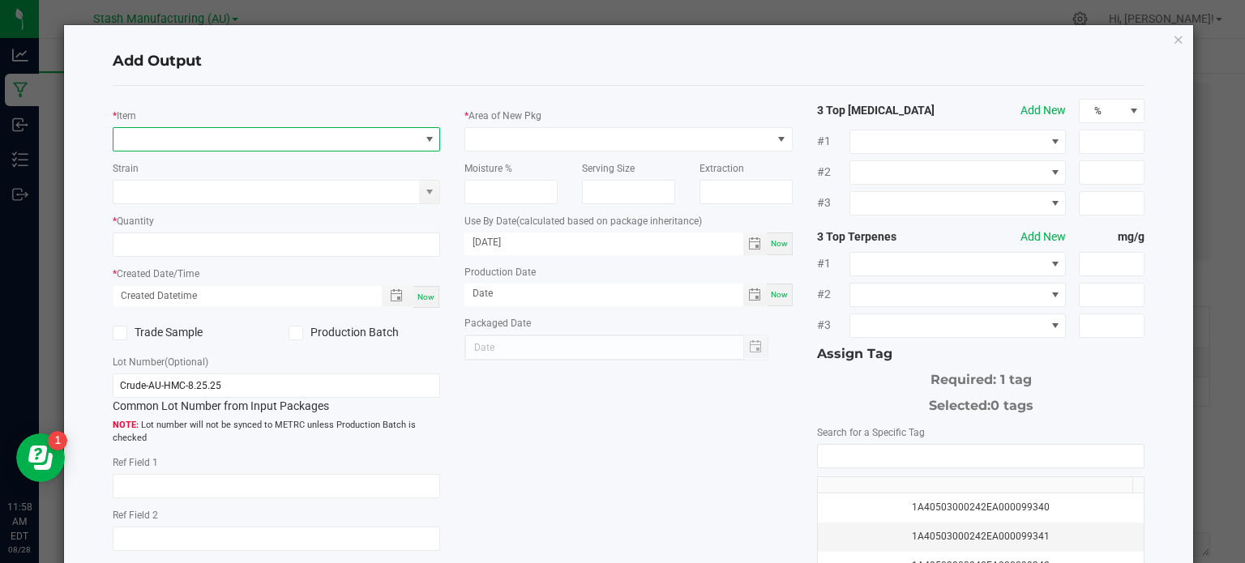
click at [267, 137] on span "NO DATA FOUND" at bounding box center [266, 139] width 306 height 23
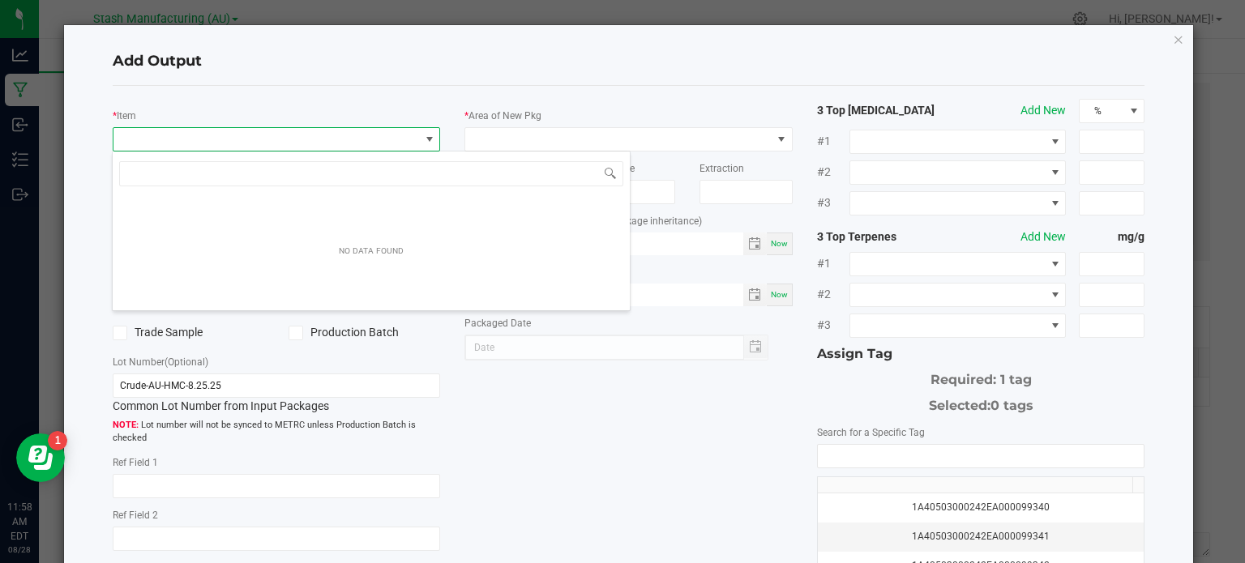
scroll to position [23, 324]
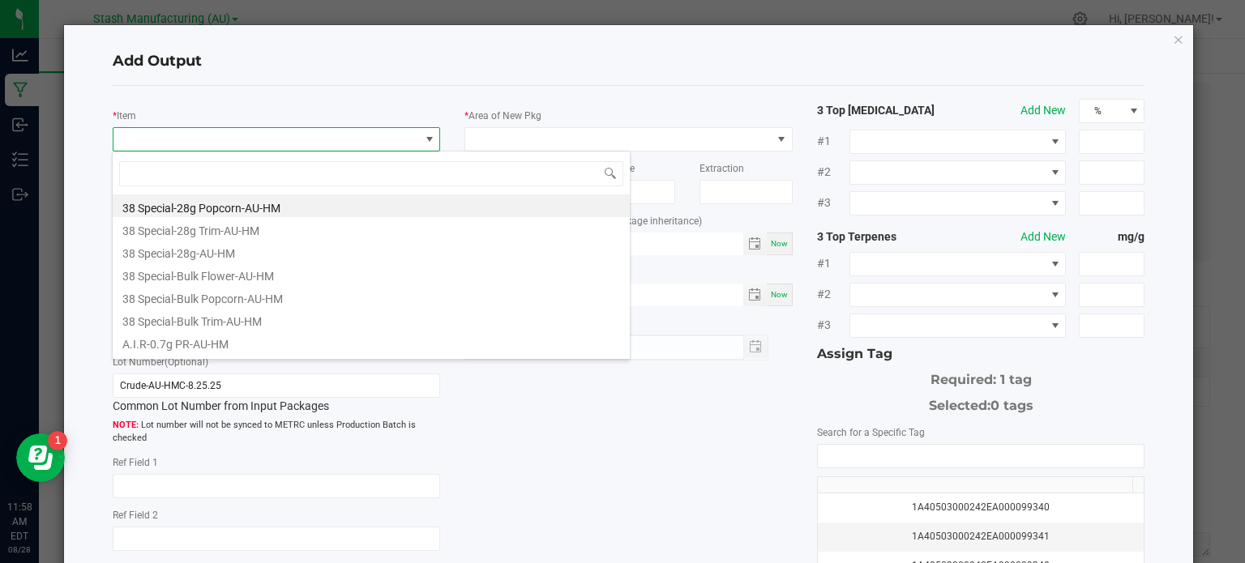
click at [389, 58] on h4 "Add Output" at bounding box center [629, 61] width 1032 height 21
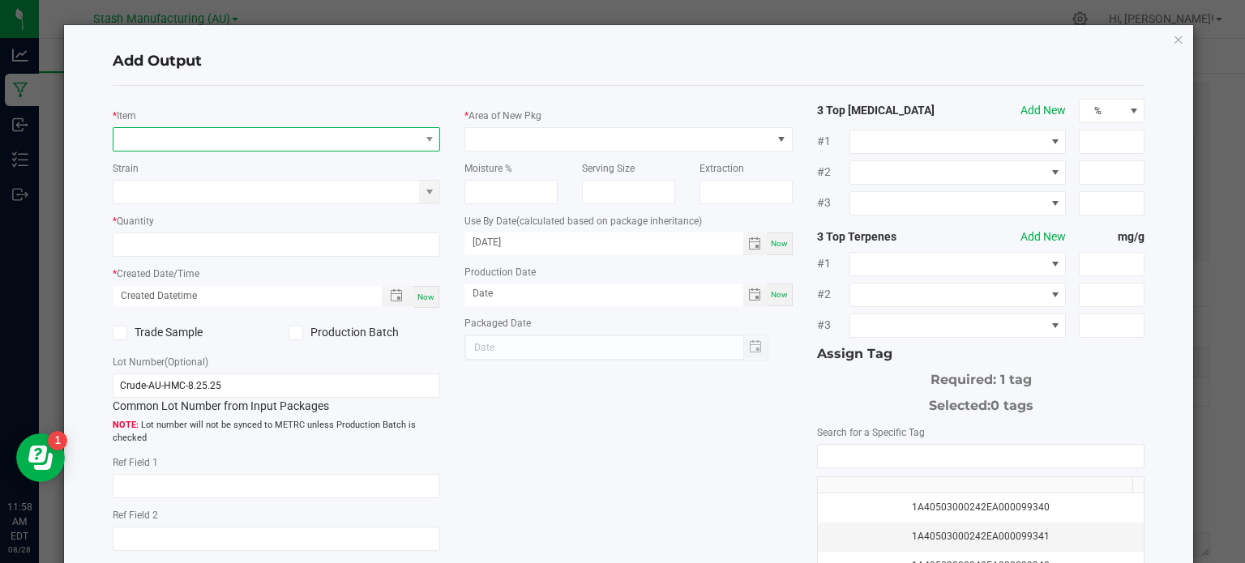
click at [318, 133] on span "NO DATA FOUND" at bounding box center [266, 139] width 306 height 23
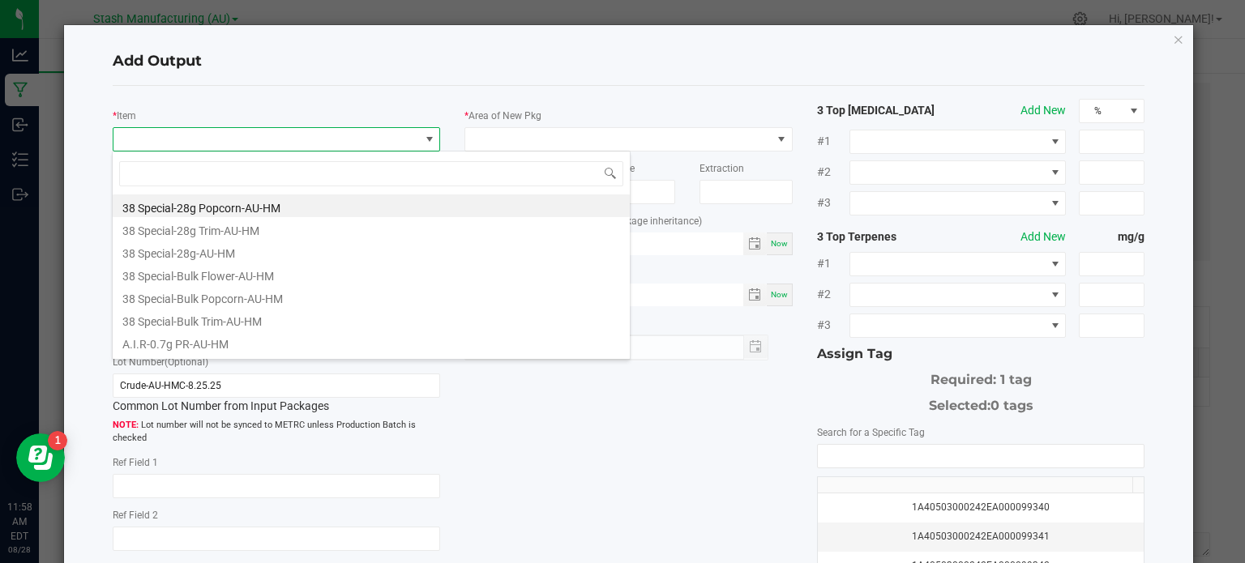
click at [378, 54] on h4 "Add Output" at bounding box center [629, 61] width 1032 height 21
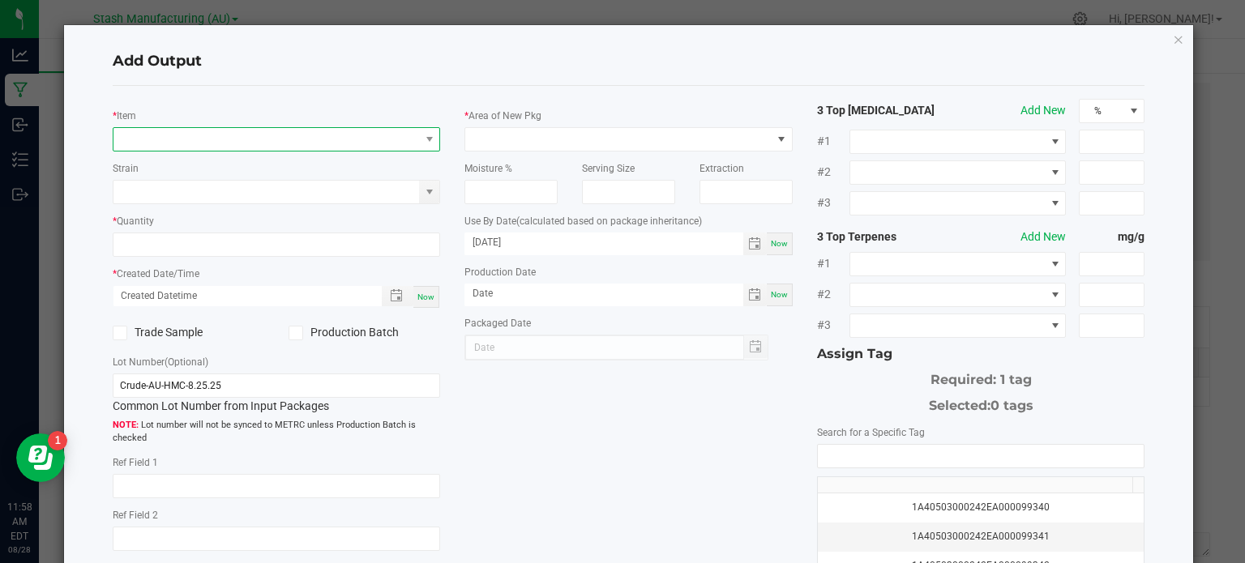
click at [367, 135] on span "NO DATA FOUND" at bounding box center [266, 139] width 306 height 23
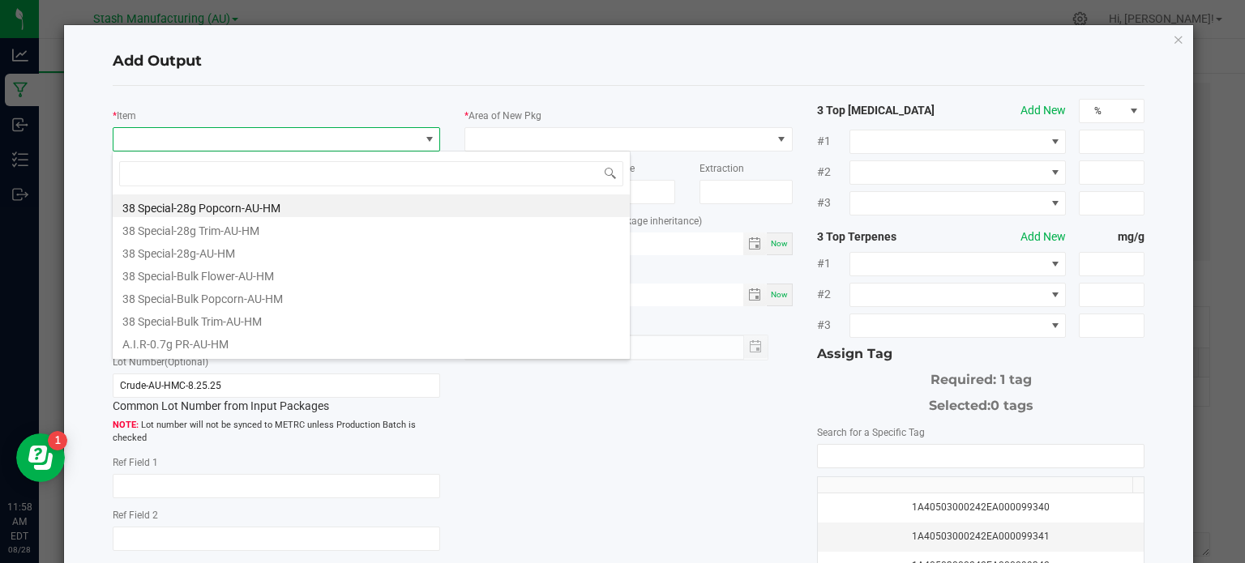
click at [395, 72] on div "Add Output" at bounding box center [629, 62] width 1032 height 48
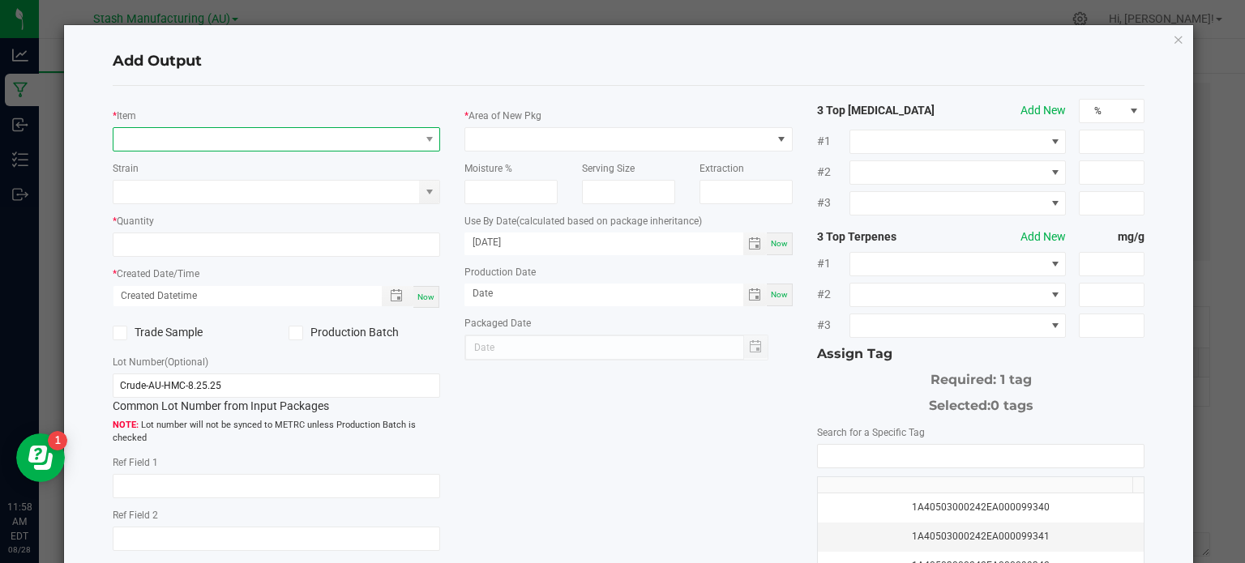
click at [382, 135] on span "NO DATA FOUND" at bounding box center [266, 139] width 306 height 23
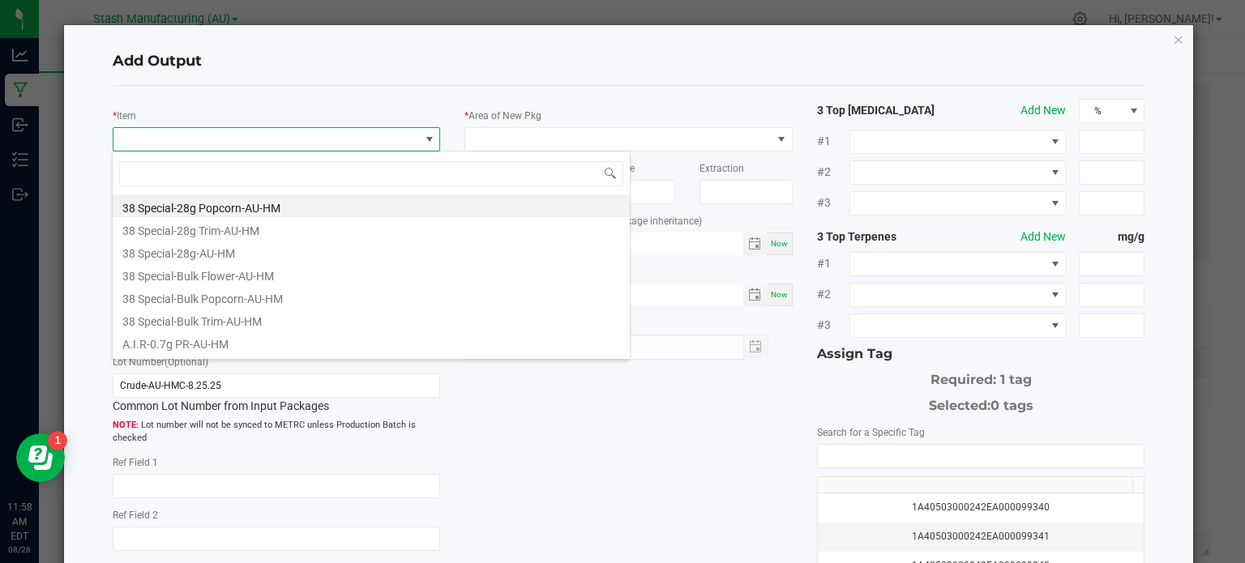
click at [412, 55] on h4 "Add Output" at bounding box center [629, 61] width 1032 height 21
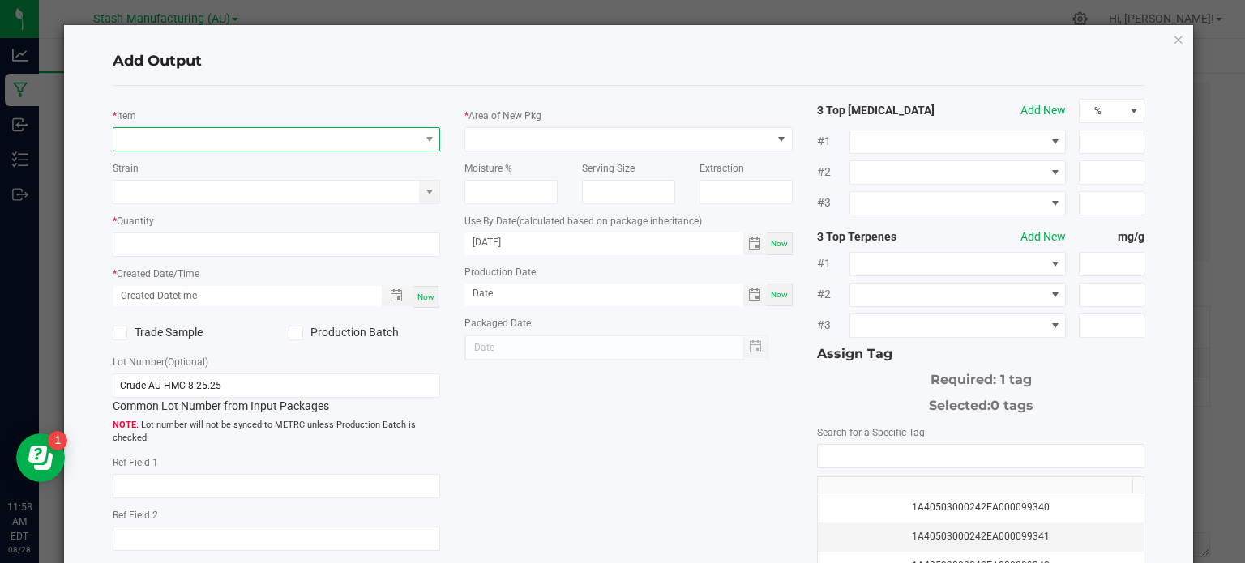
click at [386, 129] on span "NO DATA FOUND" at bounding box center [266, 139] width 306 height 23
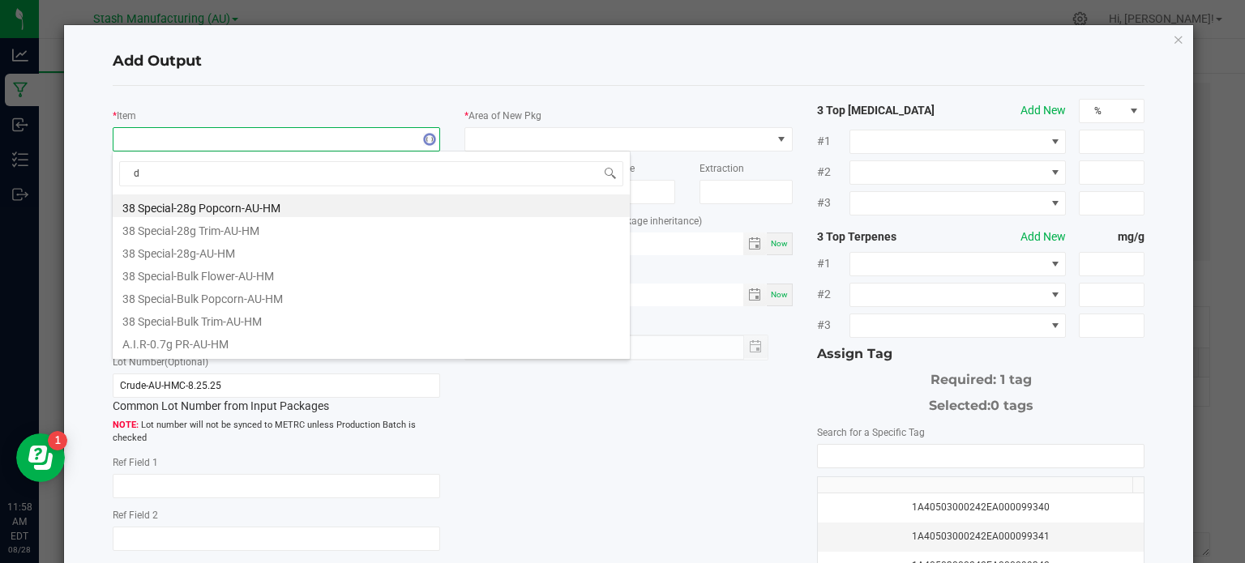
type input "d9"
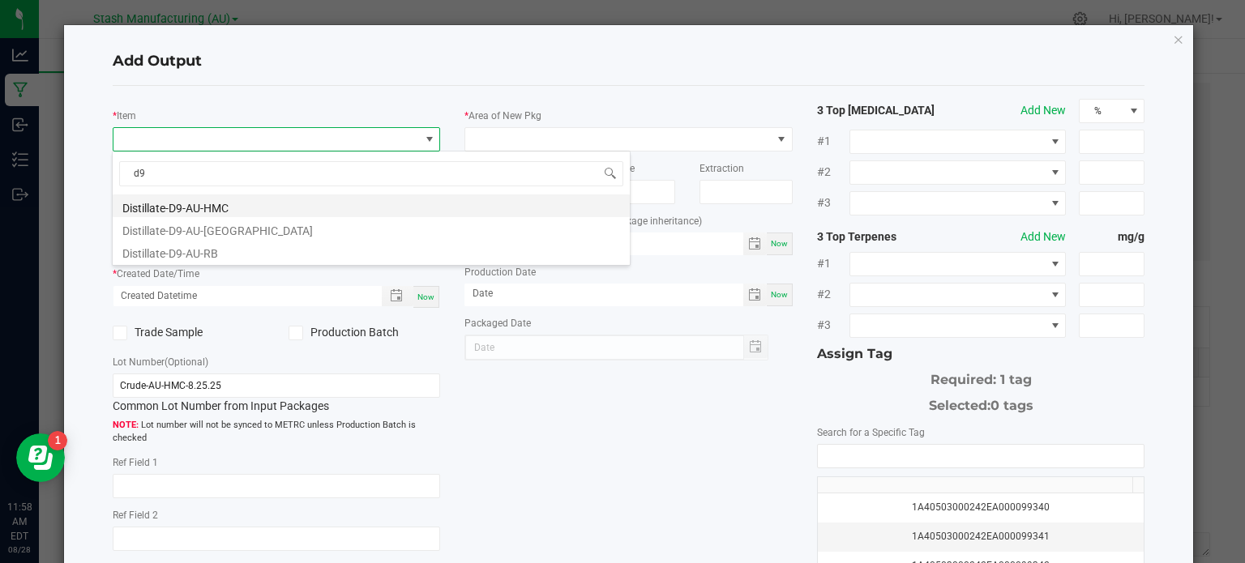
click at [363, 203] on li "Distillate-D9-AU-HMC" at bounding box center [371, 205] width 517 height 23
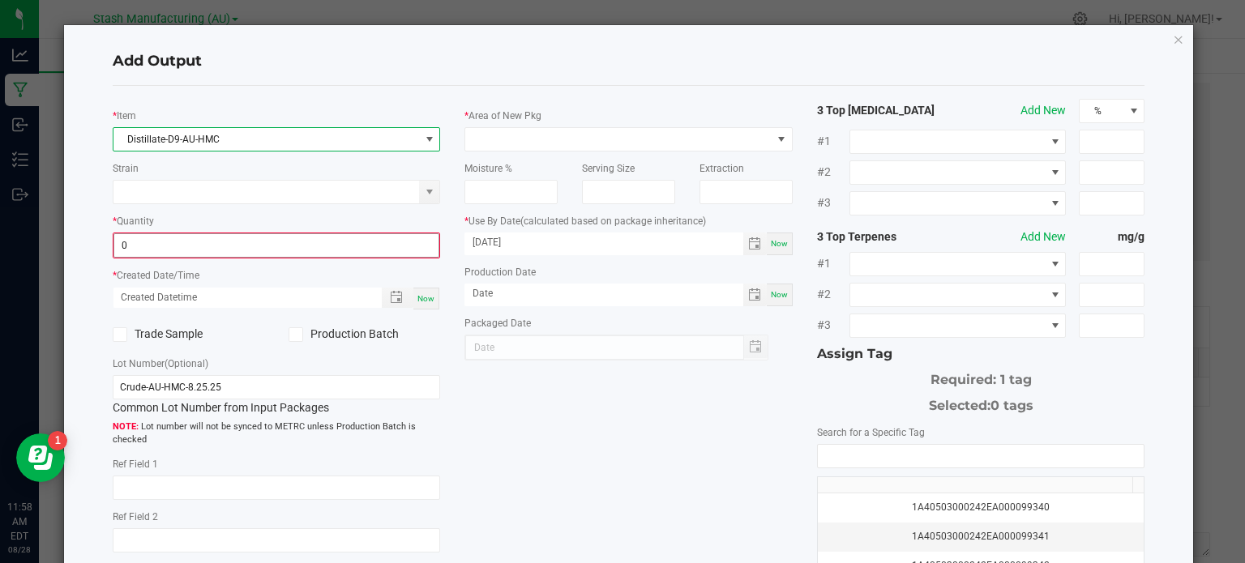
click at [357, 240] on input "0" at bounding box center [276, 245] width 325 height 23
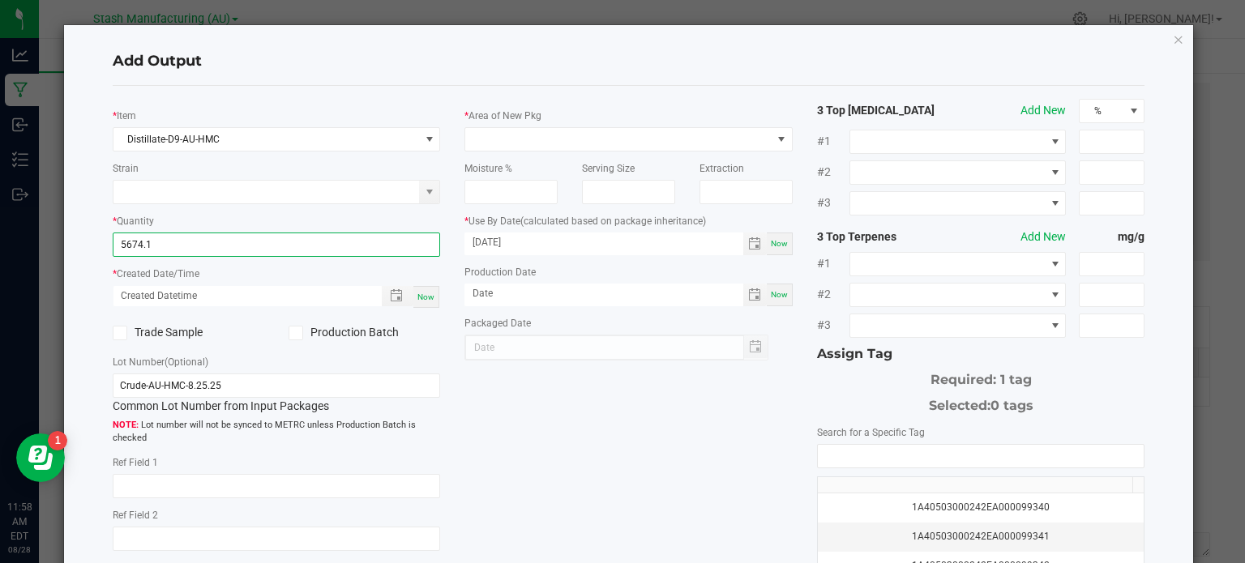
type input "5674.1000 g"
click at [416, 290] on div "Now" at bounding box center [426, 297] width 26 height 22
type input "[DATE] 11:58 AM"
type input "[DATE]"
click at [290, 333] on icon at bounding box center [295, 333] width 11 height 0
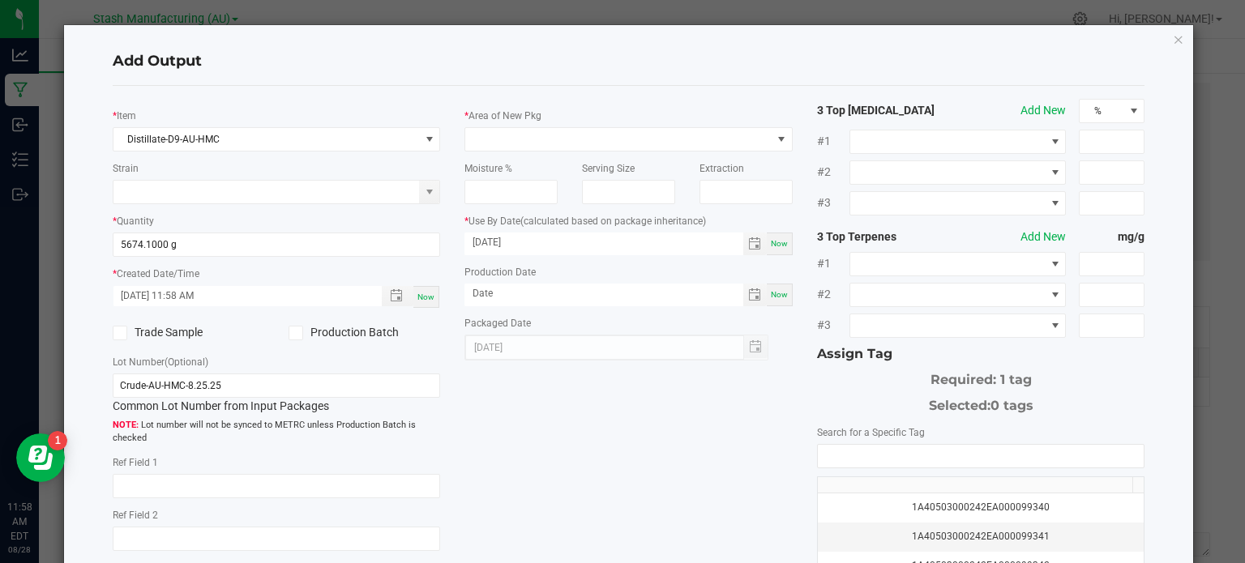
click at [0, 0] on input "Production Batch" at bounding box center [0, 0] width 0 height 0
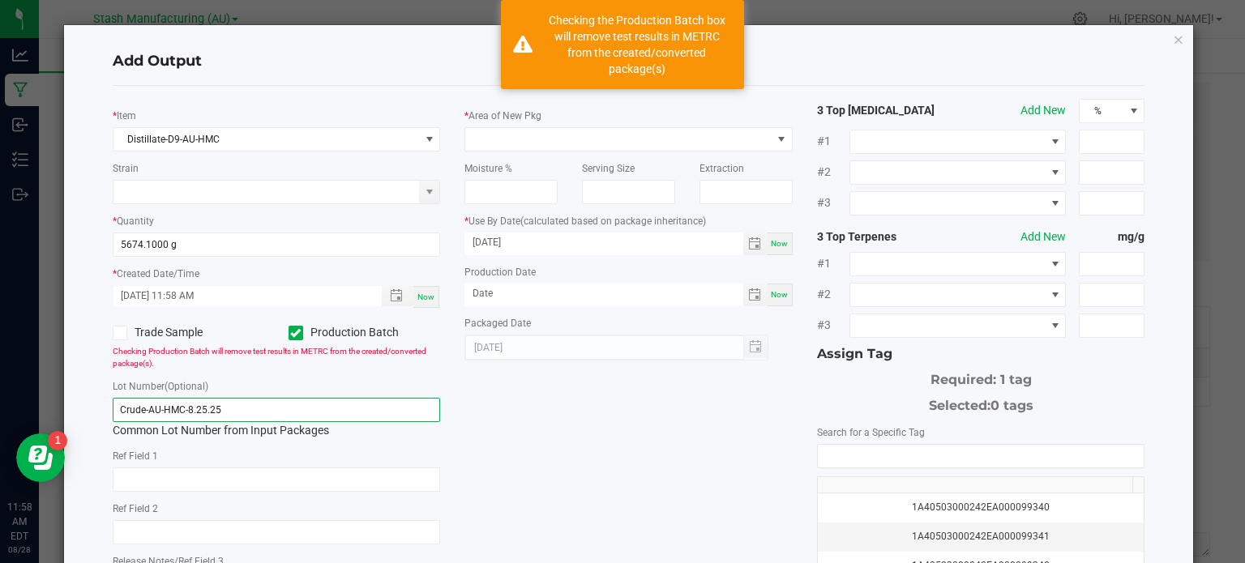
click at [280, 399] on input "Crude-AU-HMC-8.25.25" at bounding box center [277, 410] width 328 height 24
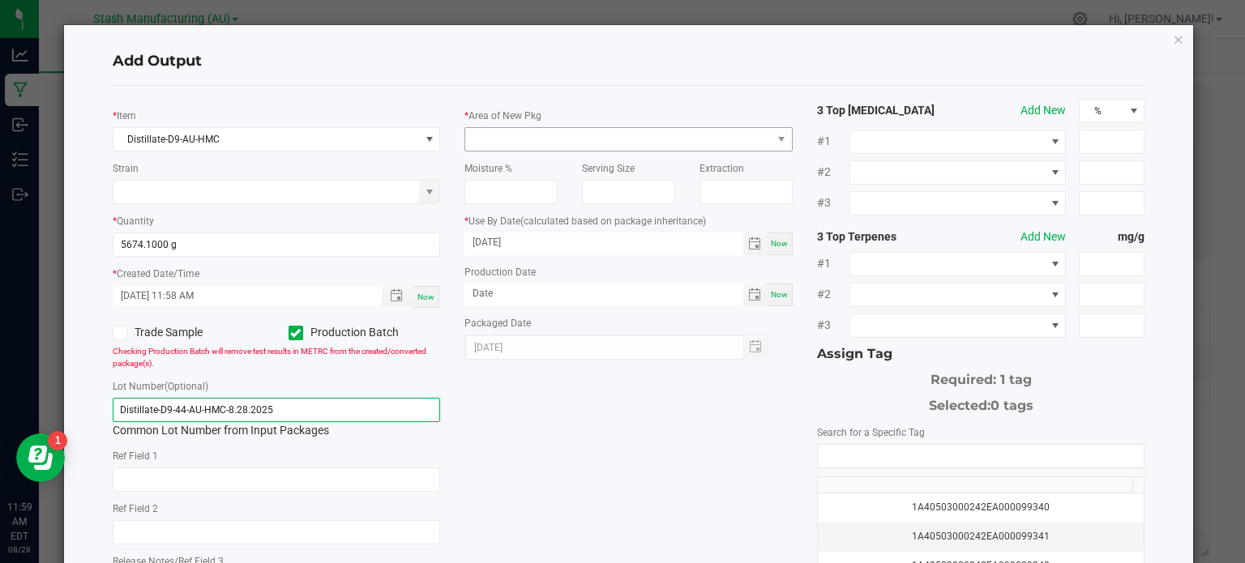
type input "Distillate-D9-44-AU-HMC-8.28.2025"
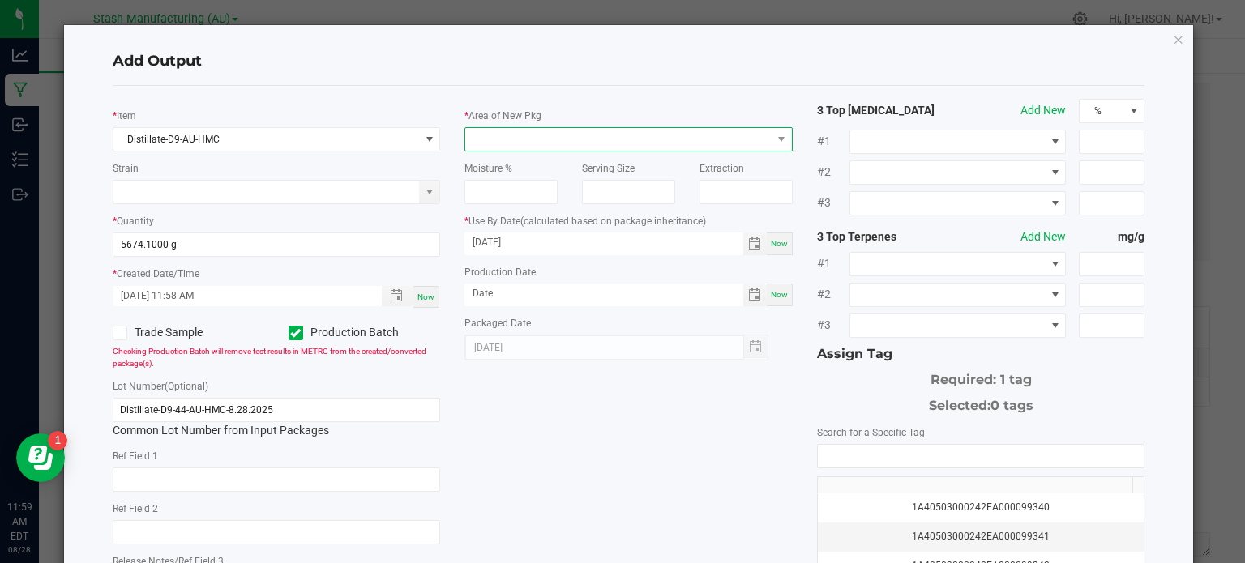
click at [567, 139] on span at bounding box center [618, 139] width 306 height 23
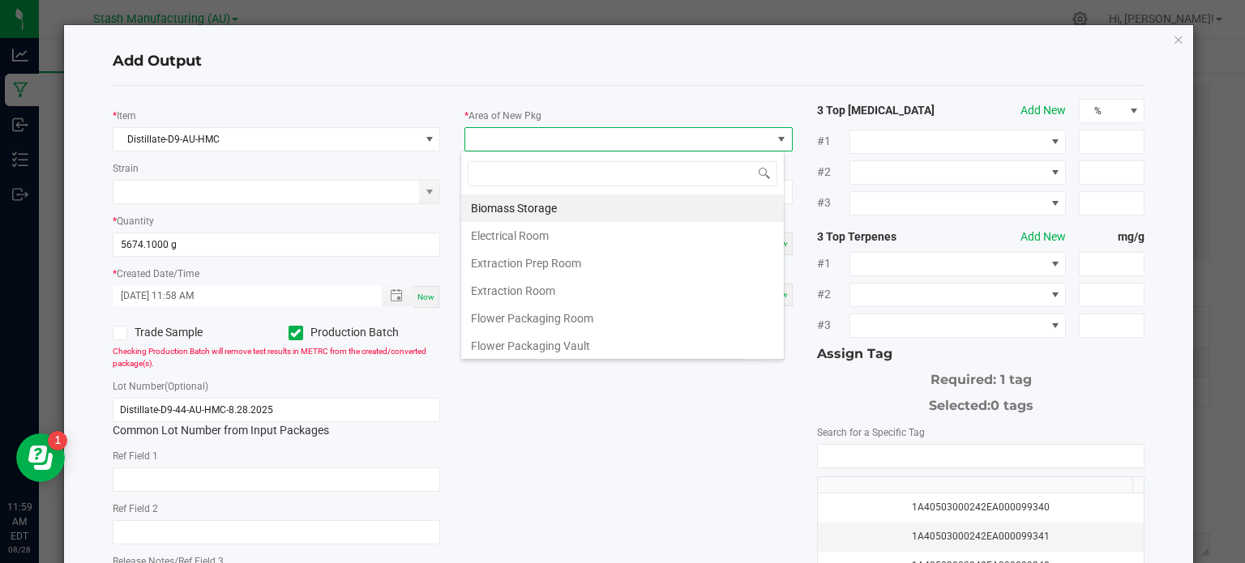
click at [596, 104] on div "* Area of New Pkg Moisture % Serving Size Extraction * Use By Date (calculated …" at bounding box center [628, 230] width 352 height 262
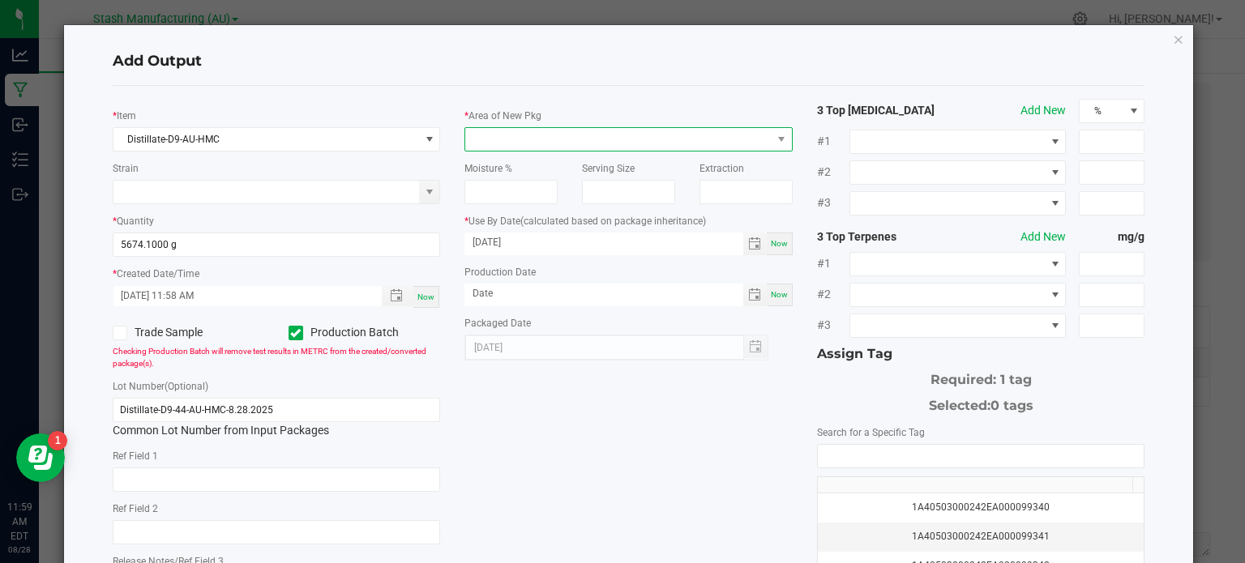
click at [609, 135] on span at bounding box center [618, 139] width 306 height 23
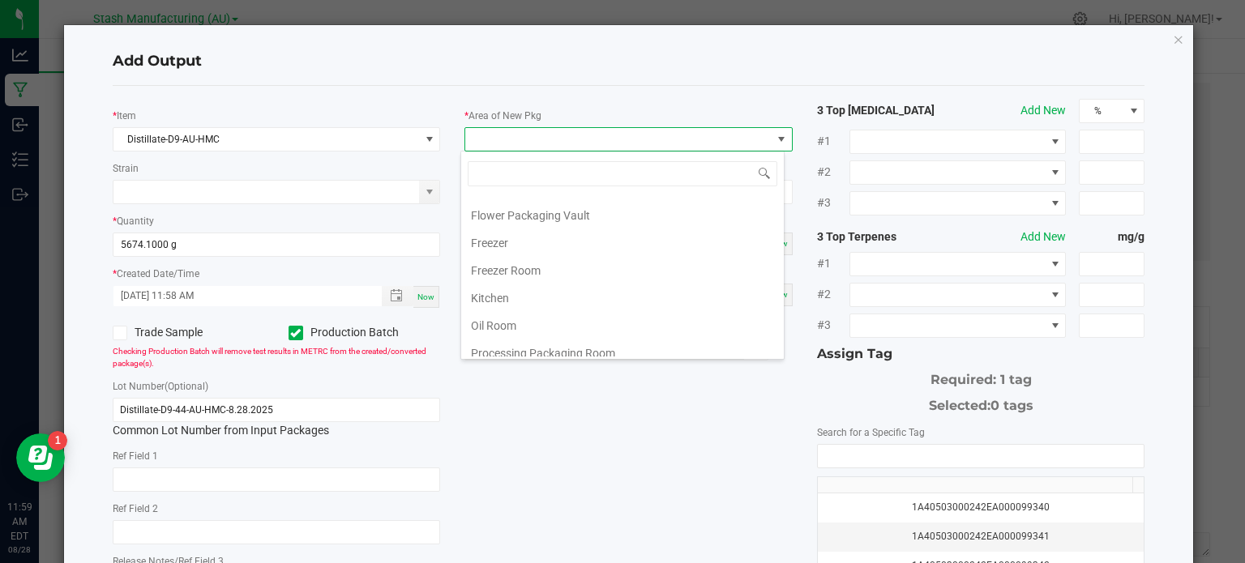
scroll to position [273, 0]
click at [633, 280] on li "Refinement Room" at bounding box center [622, 294] width 322 height 28
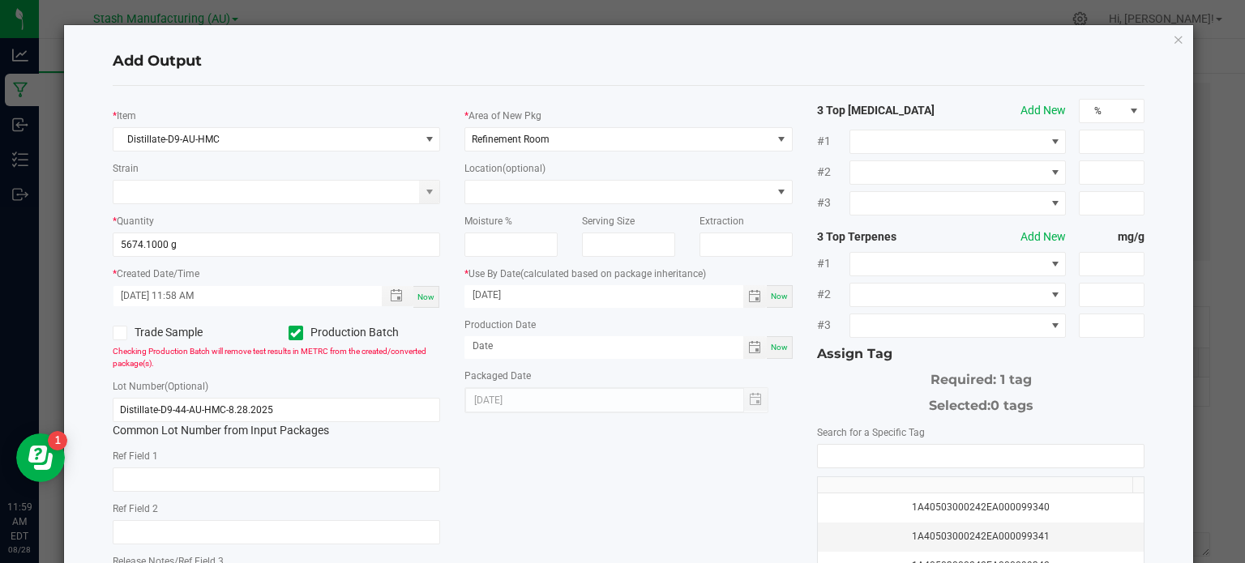
click at [601, 466] on div "* Item Distillate-D9-AU-HMC Strain * Quantity 5674.1000 g * Created Date/Time […" at bounding box center [628, 389] width 1057 height 581
click at [767, 352] on div "Now" at bounding box center [780, 347] width 26 height 23
type input "[DATE]"
click at [493, 293] on input "[DATE]" at bounding box center [603, 295] width 279 height 20
type input "[DATE]"
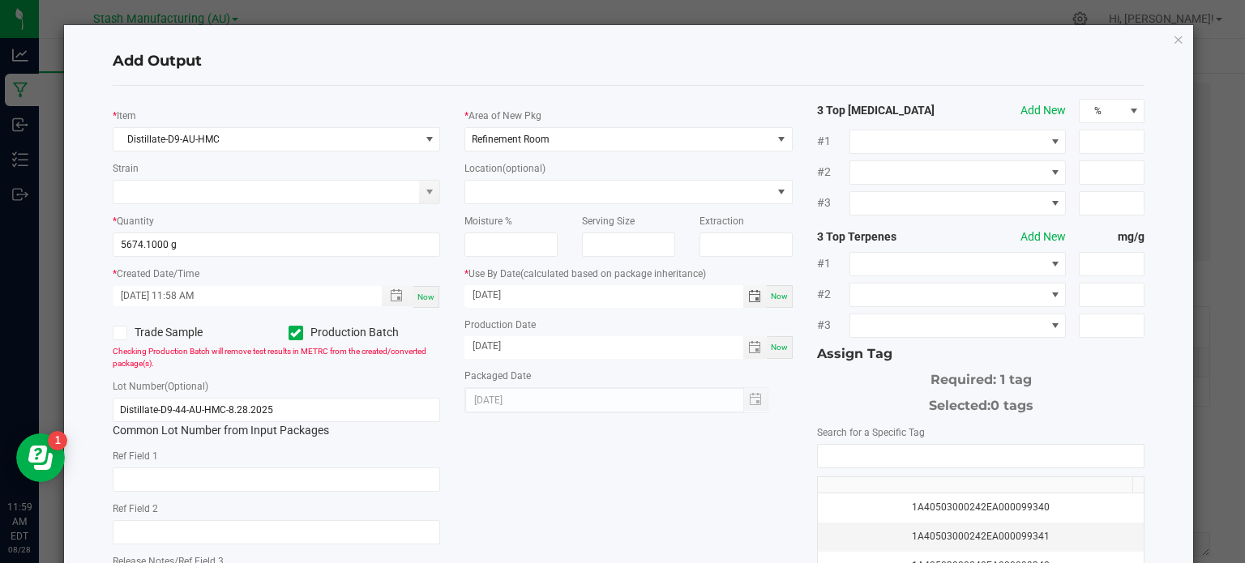
click at [649, 515] on div "* Item Distillate-D9-AU-HMC Strain * Quantity 5674.1000 g * Created Date/Time […" at bounding box center [628, 389] width 1057 height 581
click at [917, 445] on input "NO DATA FOUND" at bounding box center [981, 456] width 327 height 23
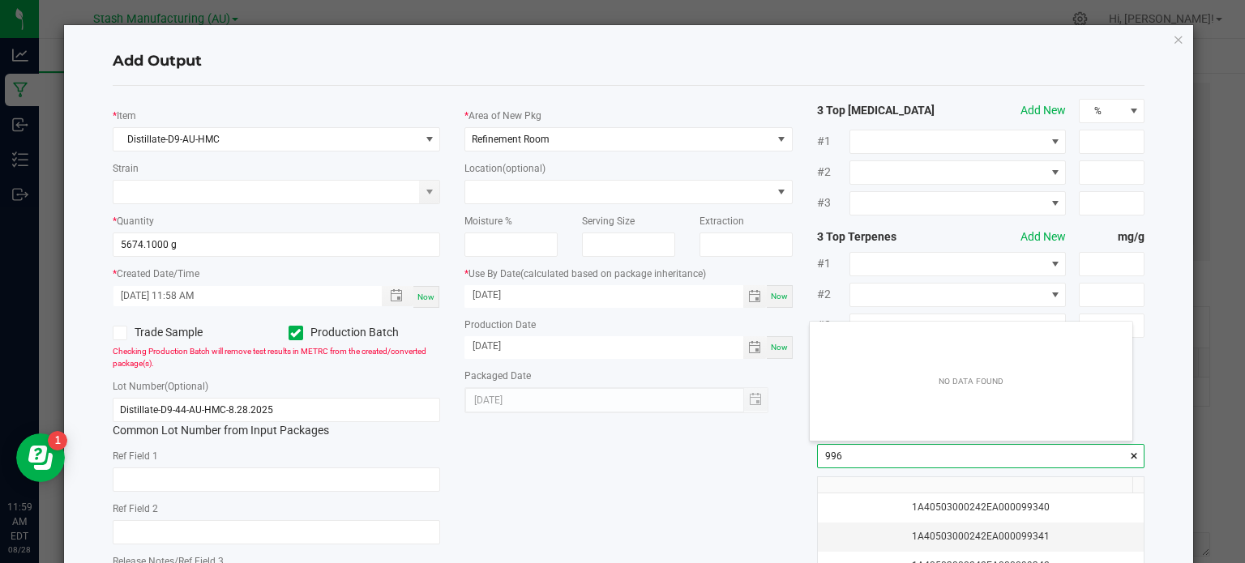
scroll to position [23, 323]
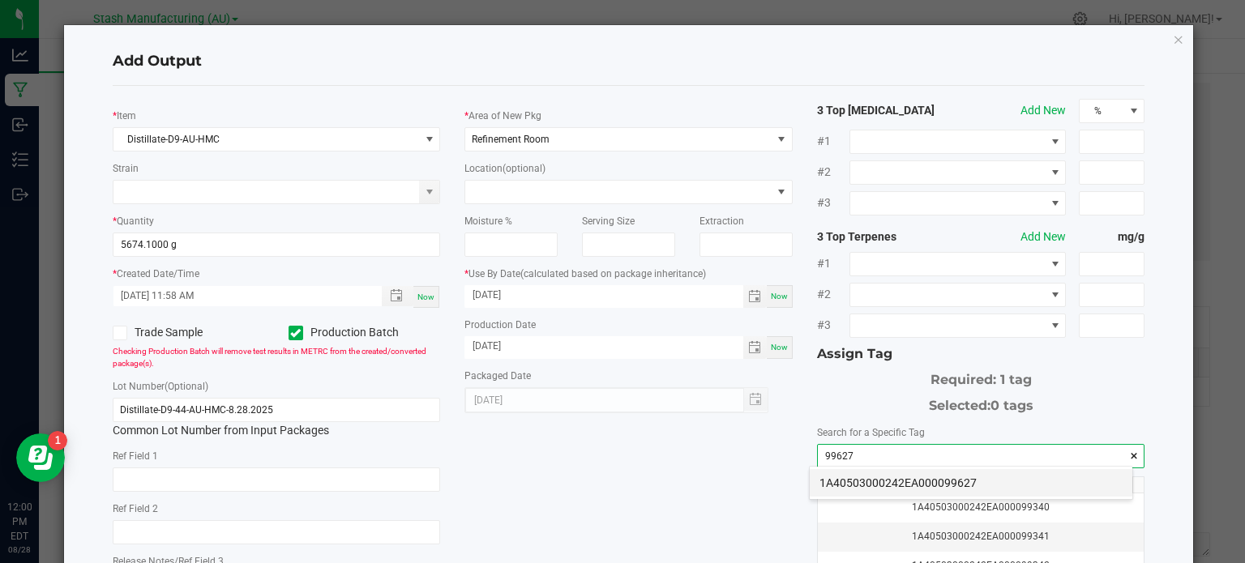
click at [940, 485] on li "1A40503000242EA000099627" at bounding box center [970, 483] width 322 height 28
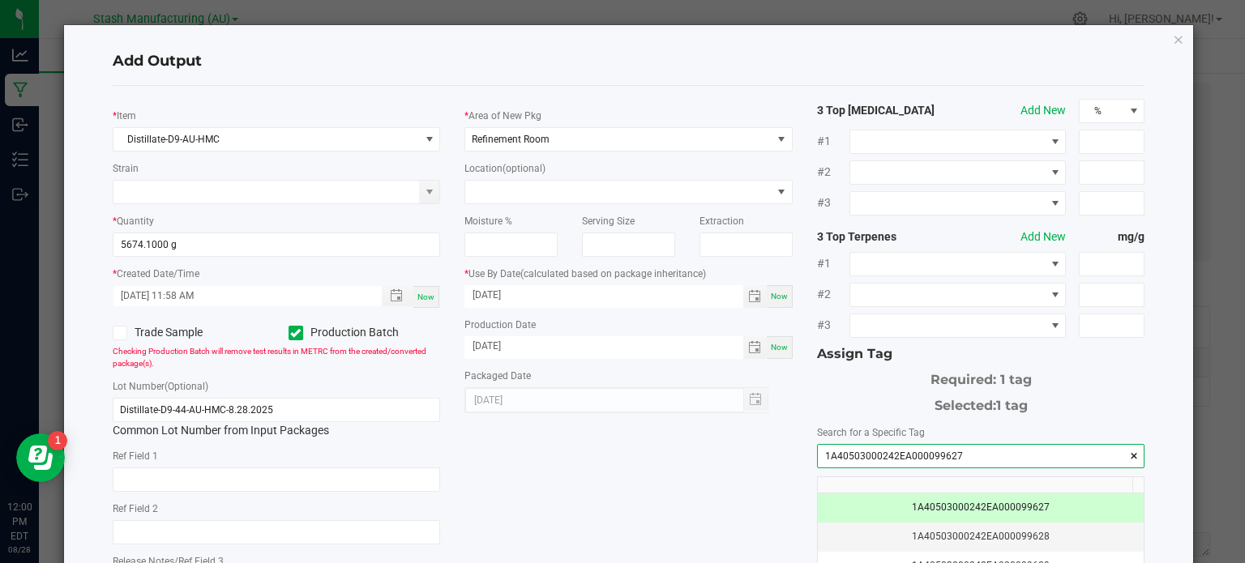
type input "1A40503000242EA000099627"
click at [758, 469] on div "* Item Distillate-D9-AU-HMC Strain * Quantity 5674.1000 g * Created Date/Time […" at bounding box center [628, 389] width 1057 height 581
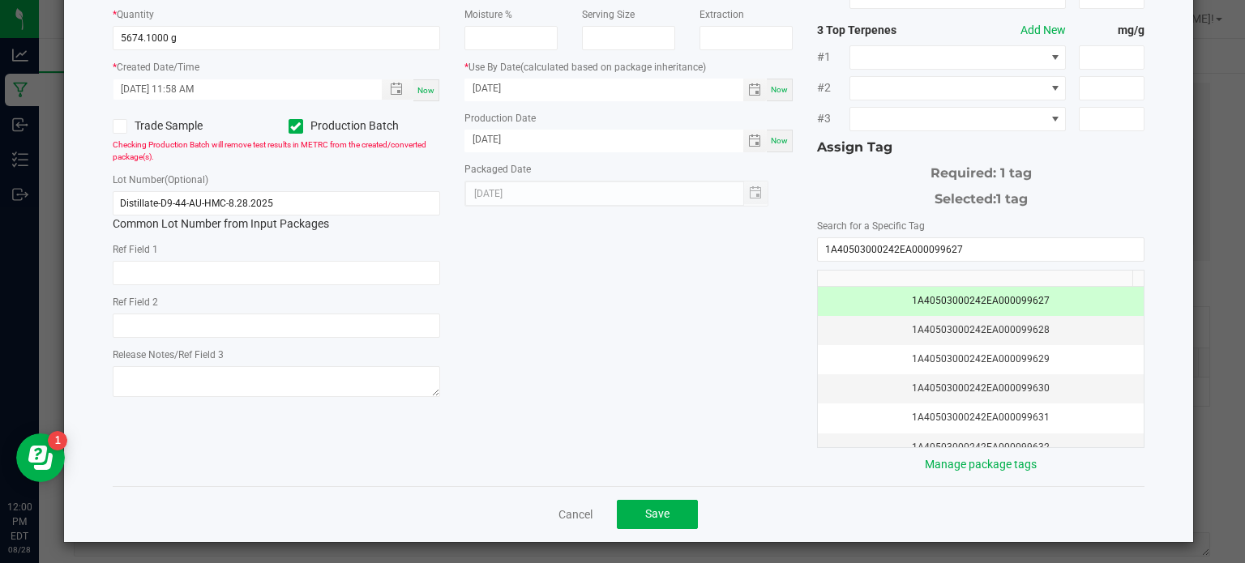
scroll to position [207, 0]
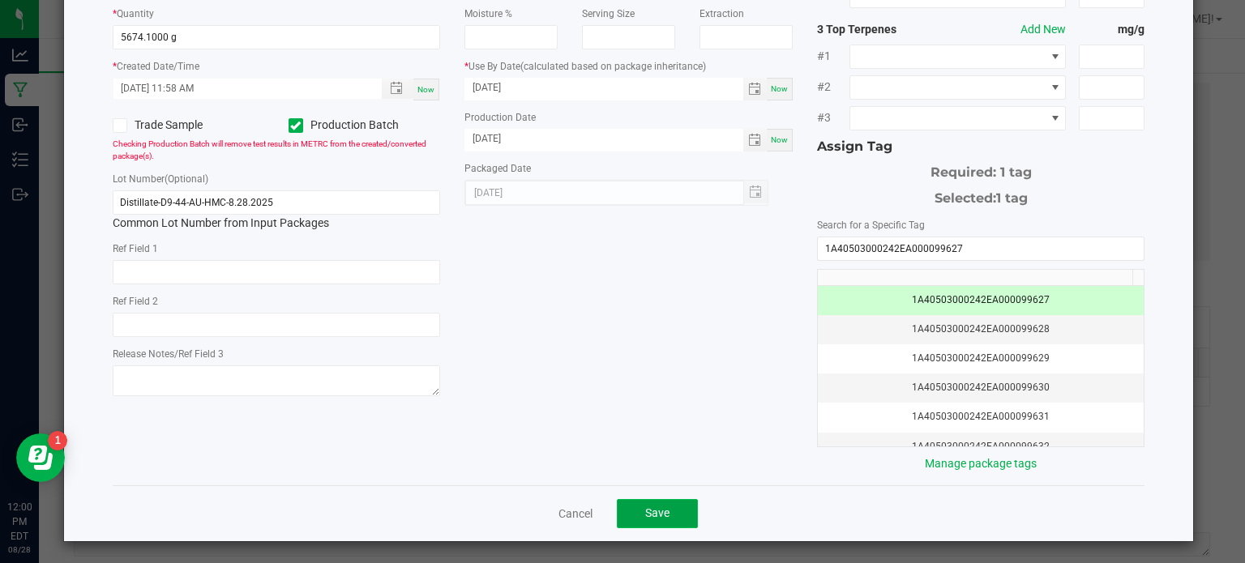
click at [663, 516] on span "Save" at bounding box center [657, 512] width 24 height 13
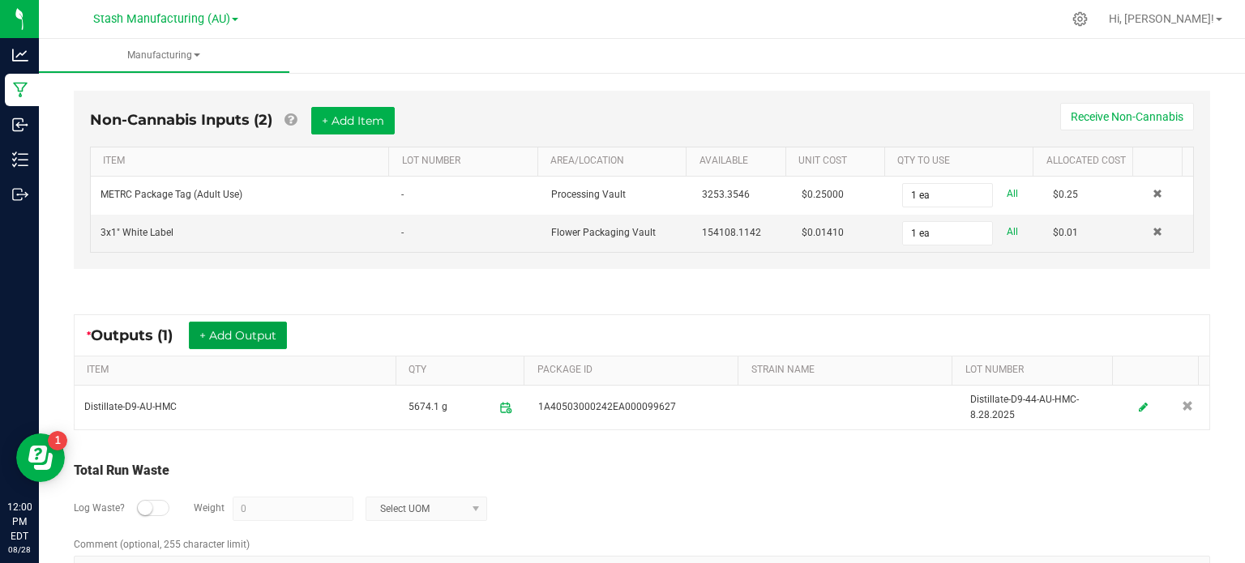
scroll to position [0, 0]
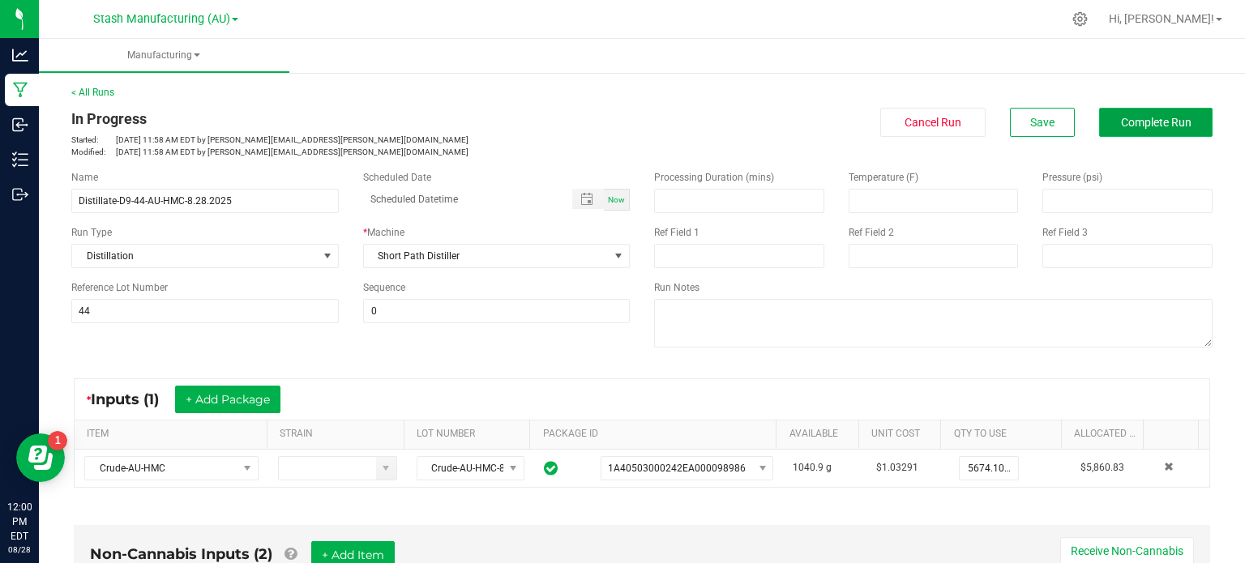
click at [1117, 108] on button "Complete Run" at bounding box center [1155, 122] width 113 height 29
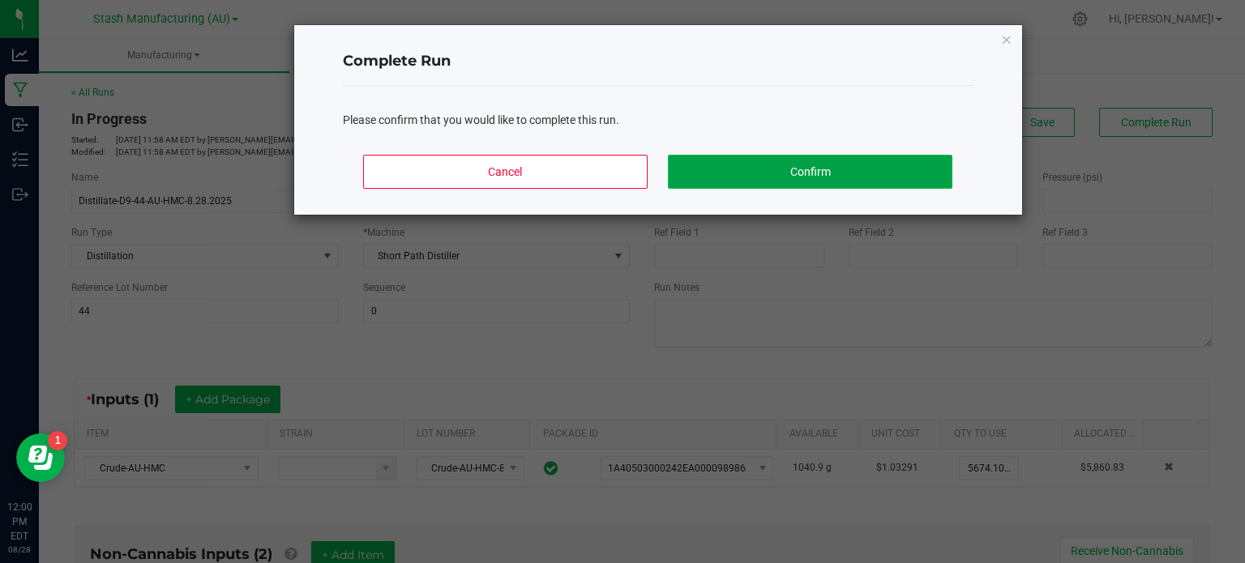
click at [920, 164] on button "Confirm" at bounding box center [810, 172] width 284 height 34
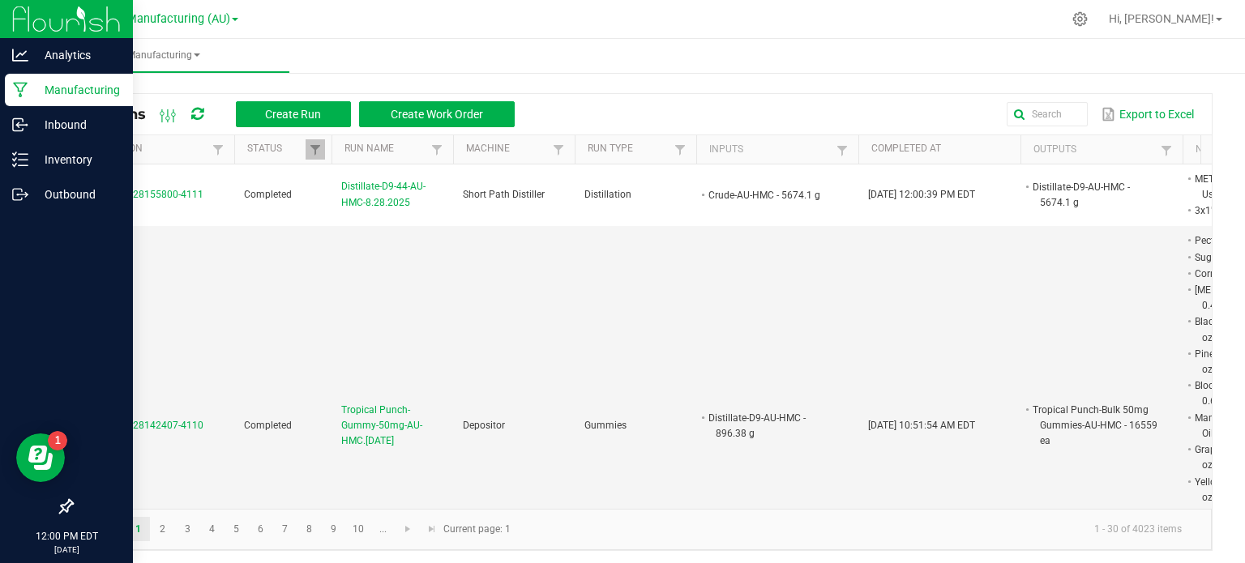
click at [61, 88] on p "Manufacturing" at bounding box center [76, 89] width 97 height 19
click at [69, 164] on p "Inventory" at bounding box center [76, 159] width 97 height 19
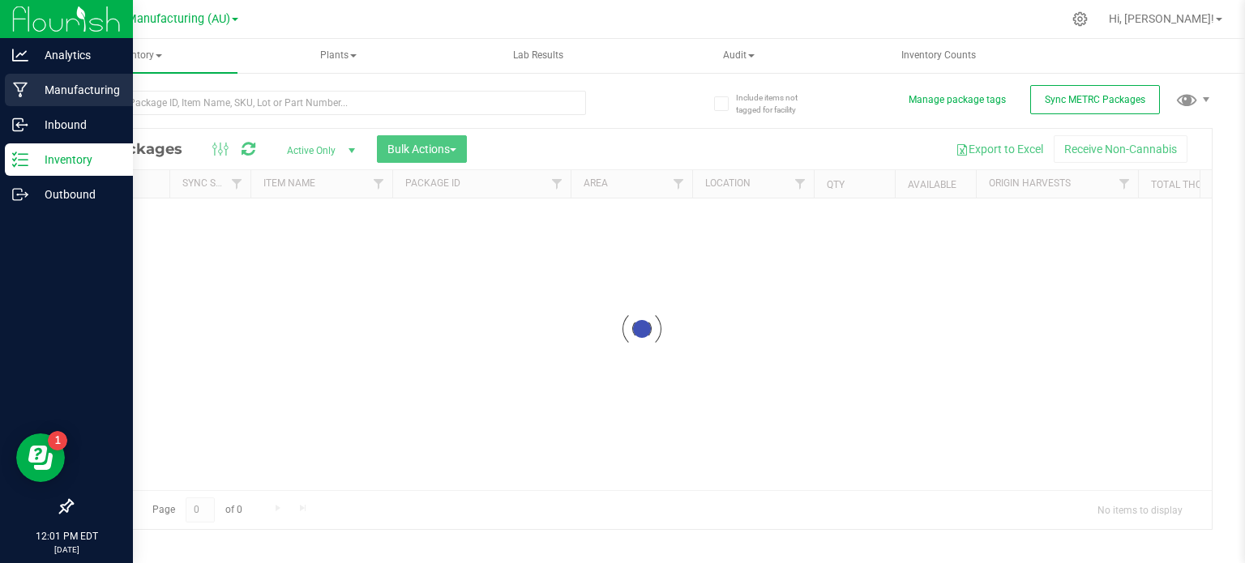
click at [96, 85] on p "Manufacturing" at bounding box center [76, 89] width 97 height 19
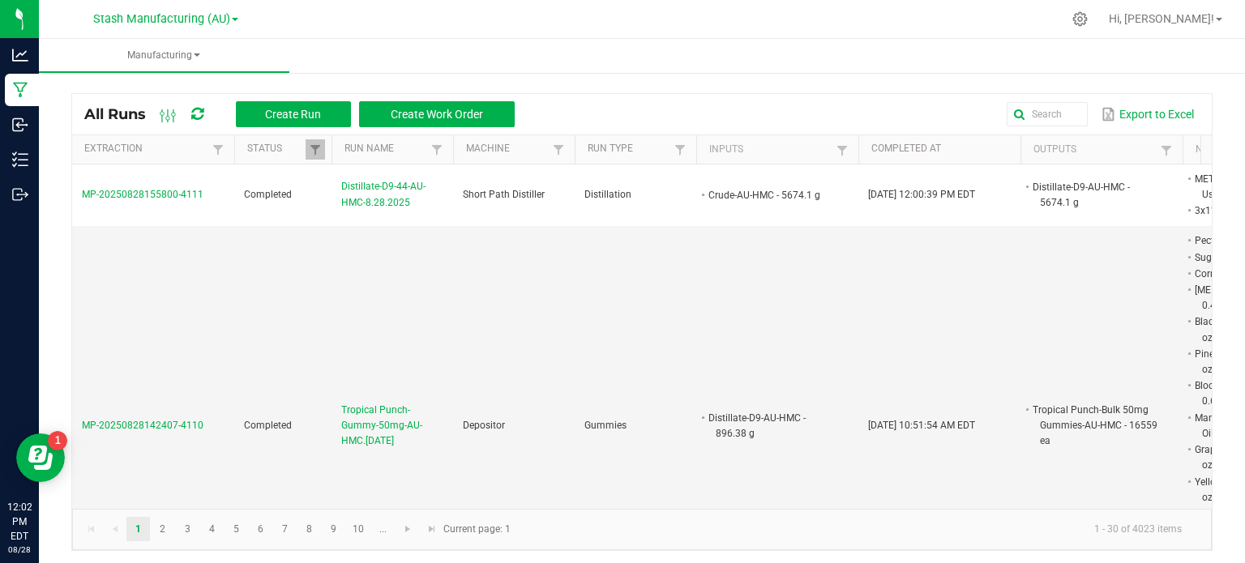
click at [775, 48] on ul "Manufacturing" at bounding box center [661, 56] width 1245 height 35
click at [1227, 168] on div "All Runs Create Run Create Work Order Export to Excel Extraction Status Run Nam…" at bounding box center [642, 318] width 1206 height 498
click at [1228, 167] on div "All Runs Create Run Create Work Order Export to Excel Extraction Status Run Nam…" at bounding box center [642, 318] width 1206 height 498
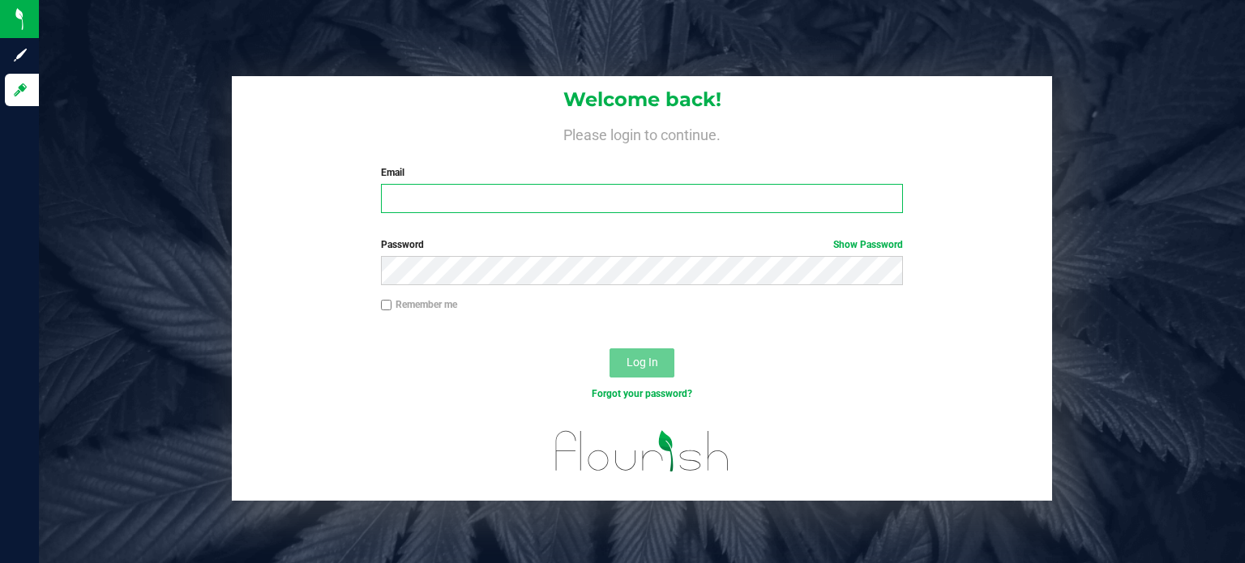
type input "[EMAIL_ADDRESS][PERSON_NAME][DOMAIN_NAME]"
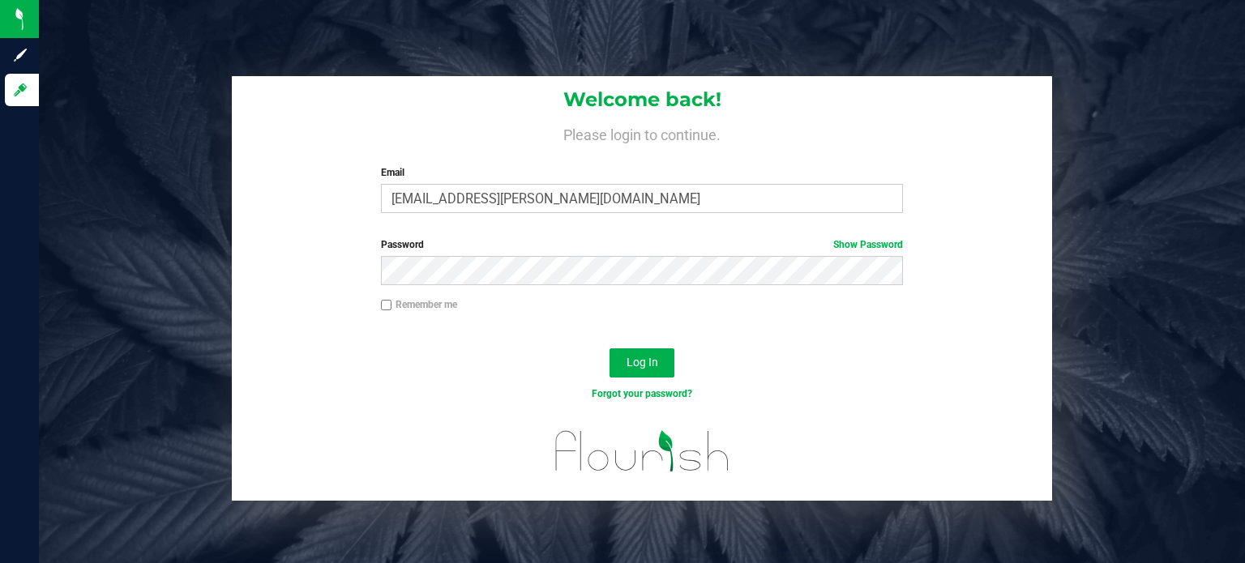
click at [356, 58] on div "Welcome back! Please login to continue. Email sarai.jakubczak@stashventures.com…" at bounding box center [642, 281] width 1206 height 563
click at [578, 39] on div "Welcome back! Please login to continue. Email sarai.jakubczak@stashventures.com…" at bounding box center [642, 281] width 1206 height 563
click at [981, 177] on div "Welcome back! Please login to continue. Email sarai.jakubczak@stashventures.com…" at bounding box center [642, 151] width 820 height 150
click at [639, 352] on button "Log In" at bounding box center [641, 362] width 65 height 29
